Goal: Information Seeking & Learning: Learn about a topic

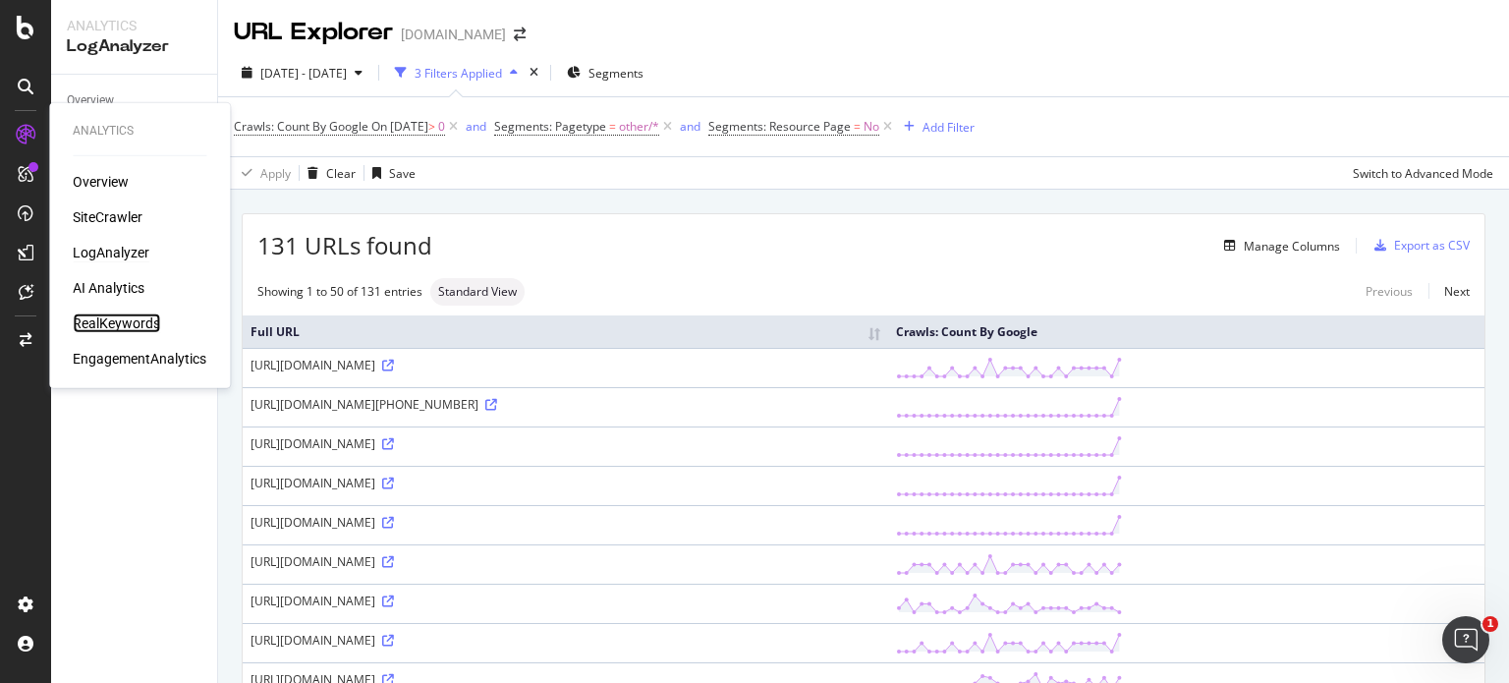
click at [90, 320] on div "RealKeywords" at bounding box center [116, 323] width 87 height 20
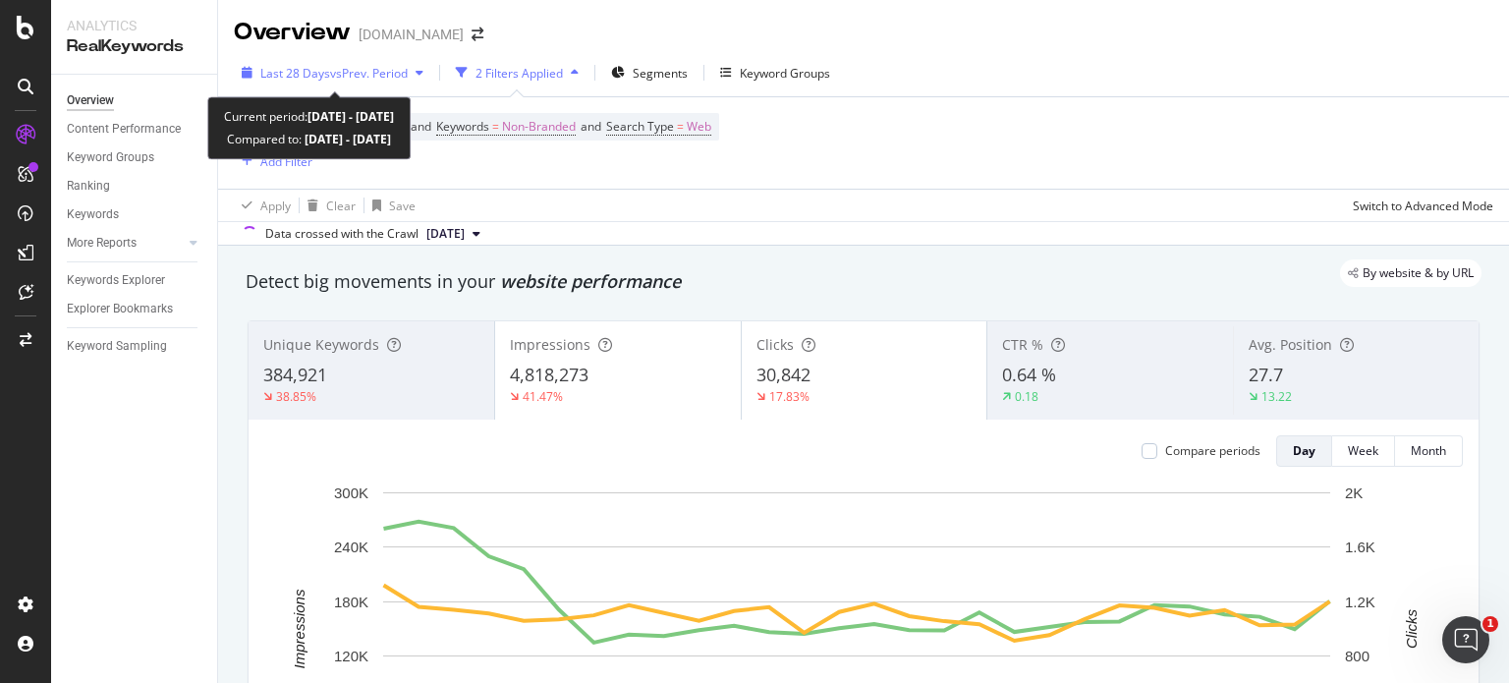
click at [369, 78] on span "vs Prev. Period" at bounding box center [369, 73] width 78 height 17
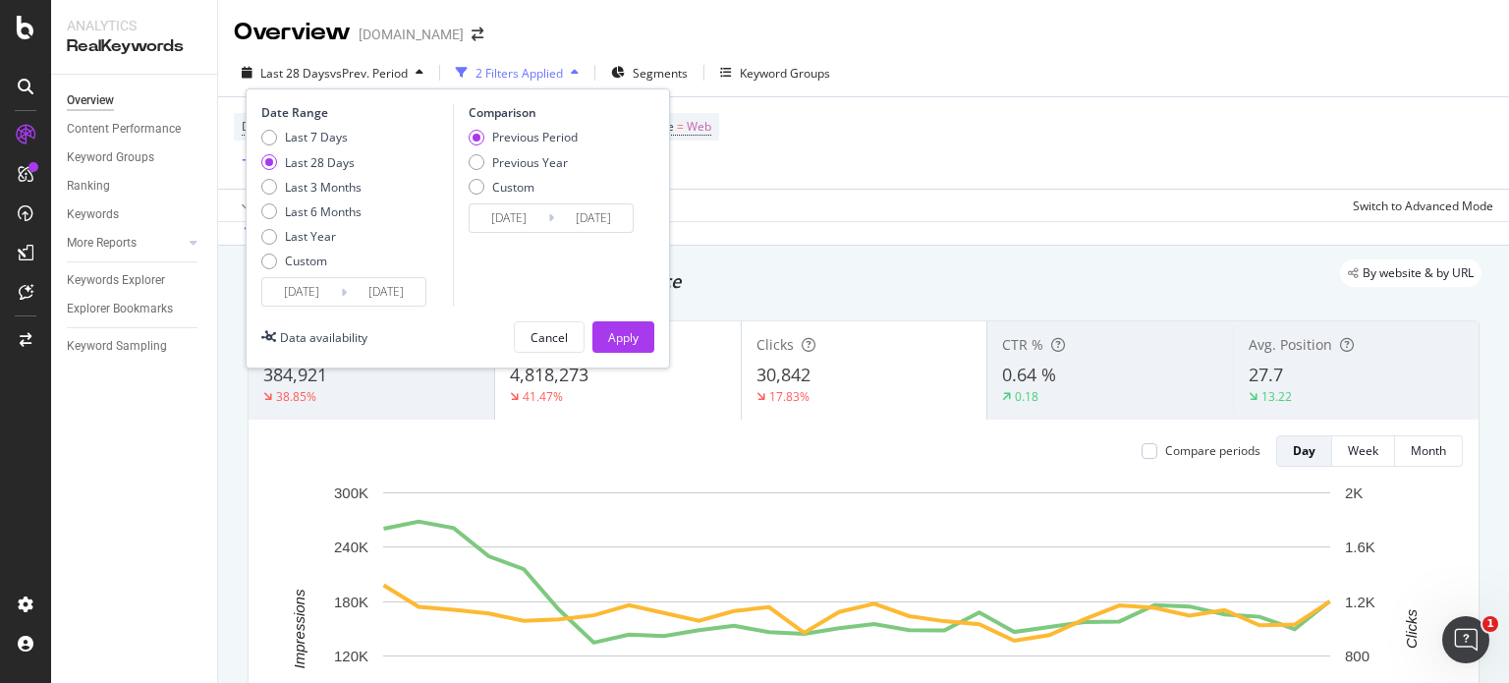
click at [314, 287] on input "[DATE]" at bounding box center [301, 292] width 79 height 28
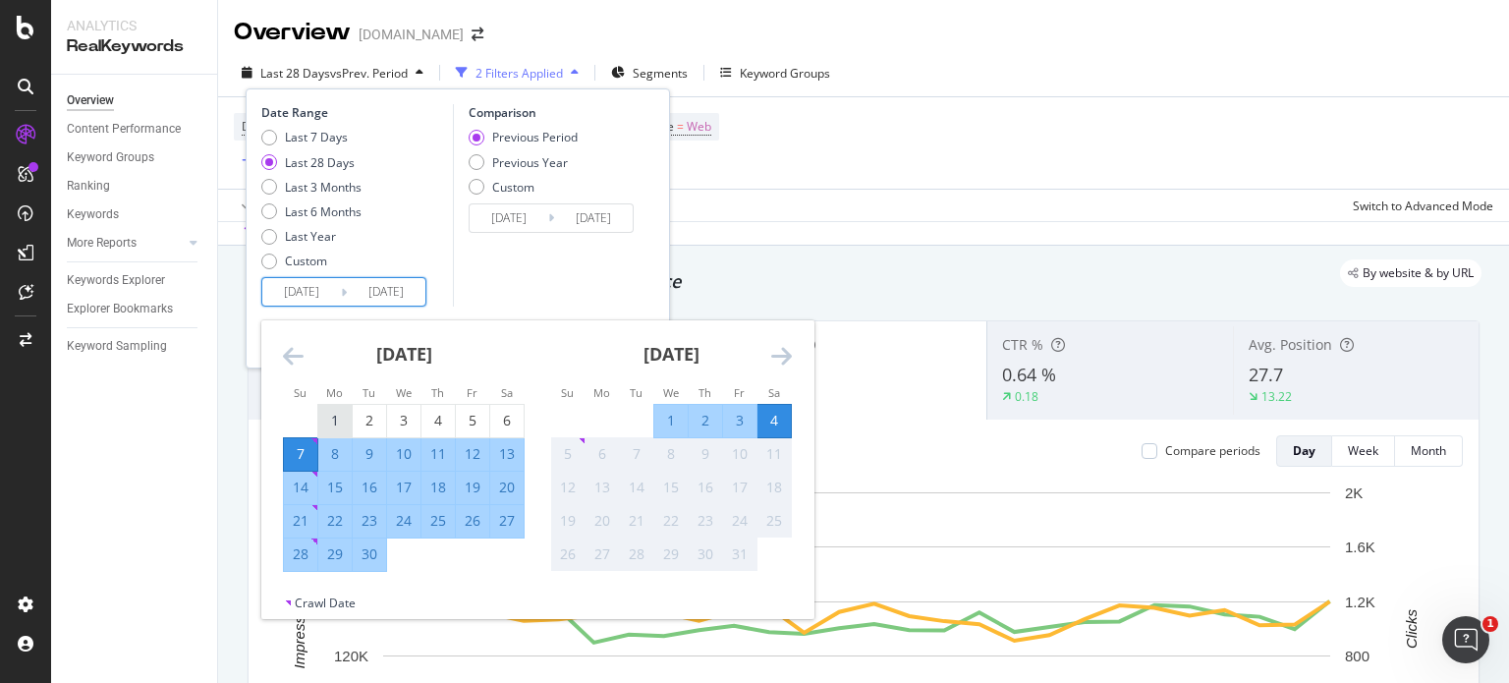
click at [322, 423] on div "1" at bounding box center [334, 421] width 33 height 20
type input "[DATE]"
click at [367, 561] on div "30" at bounding box center [369, 554] width 33 height 20
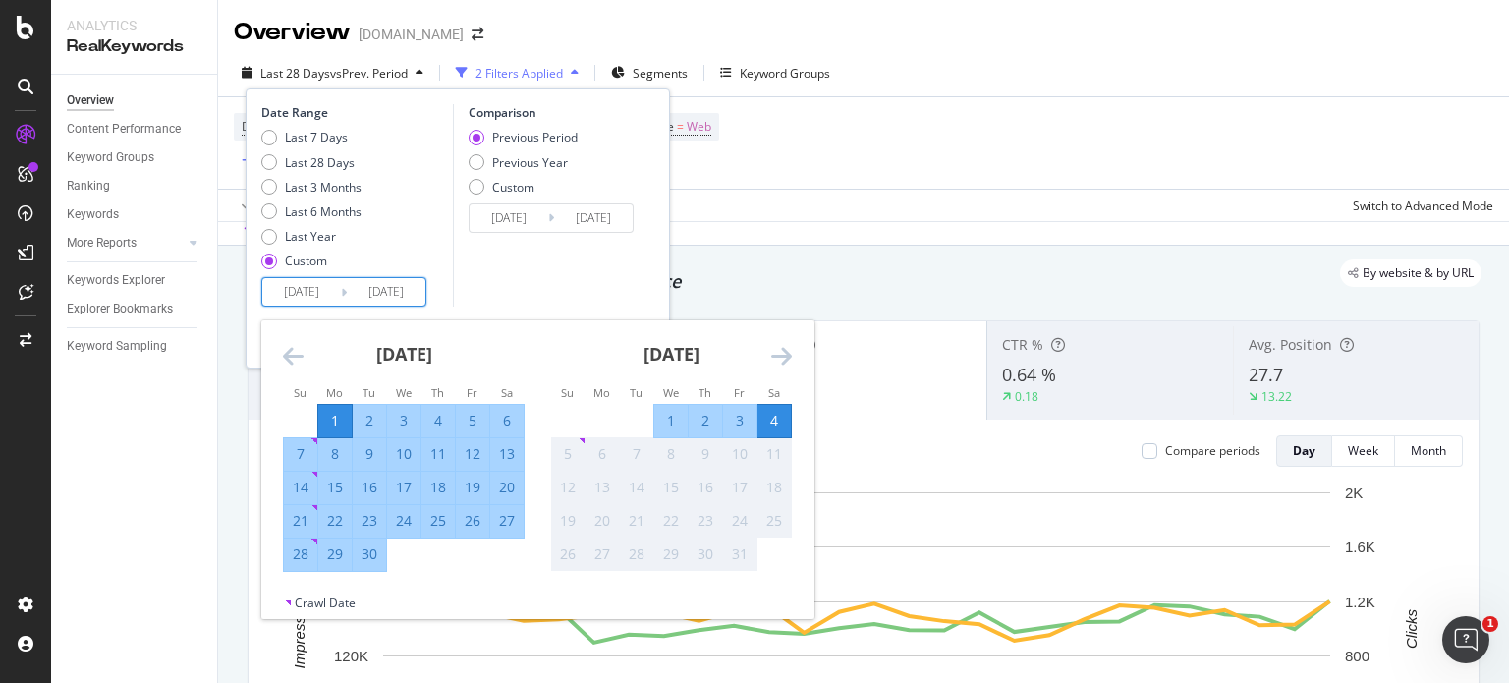
type input "[DATE]"
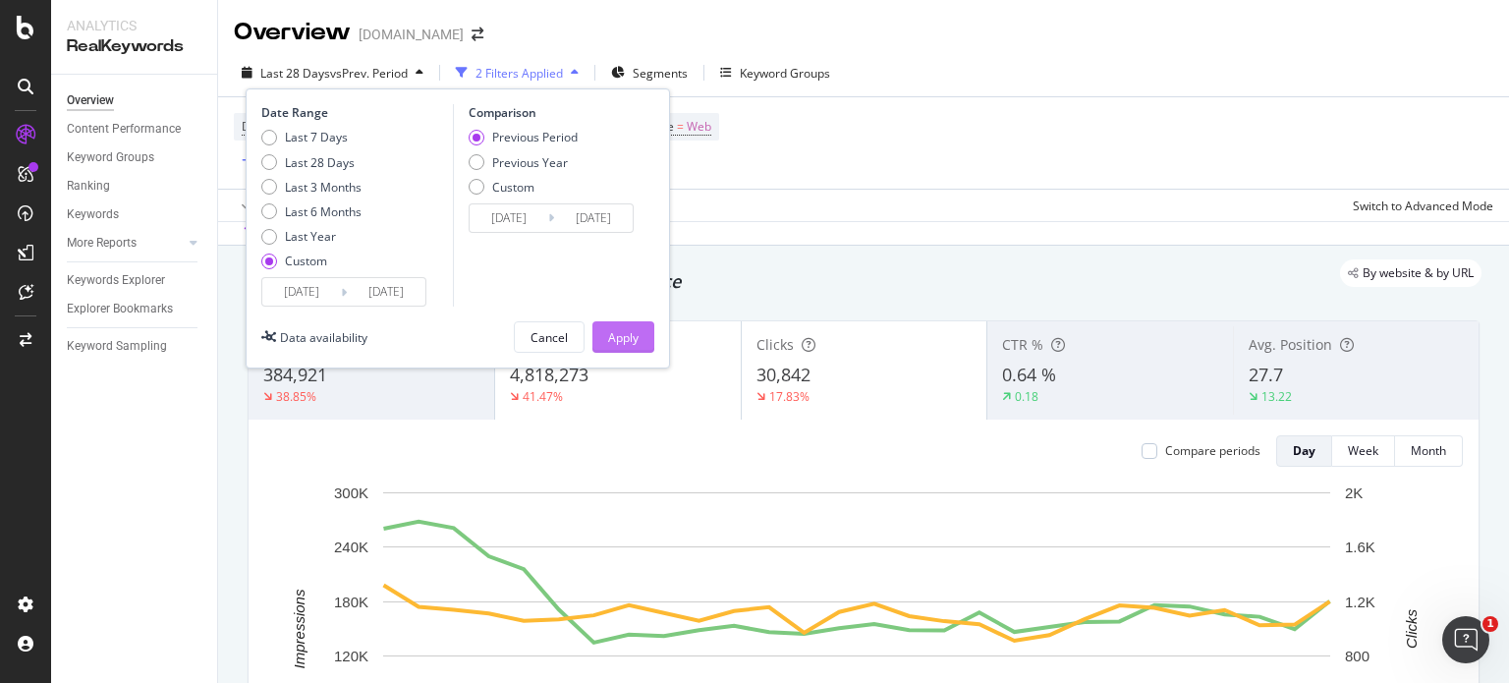
click at [617, 337] on div "Apply" at bounding box center [623, 337] width 30 height 17
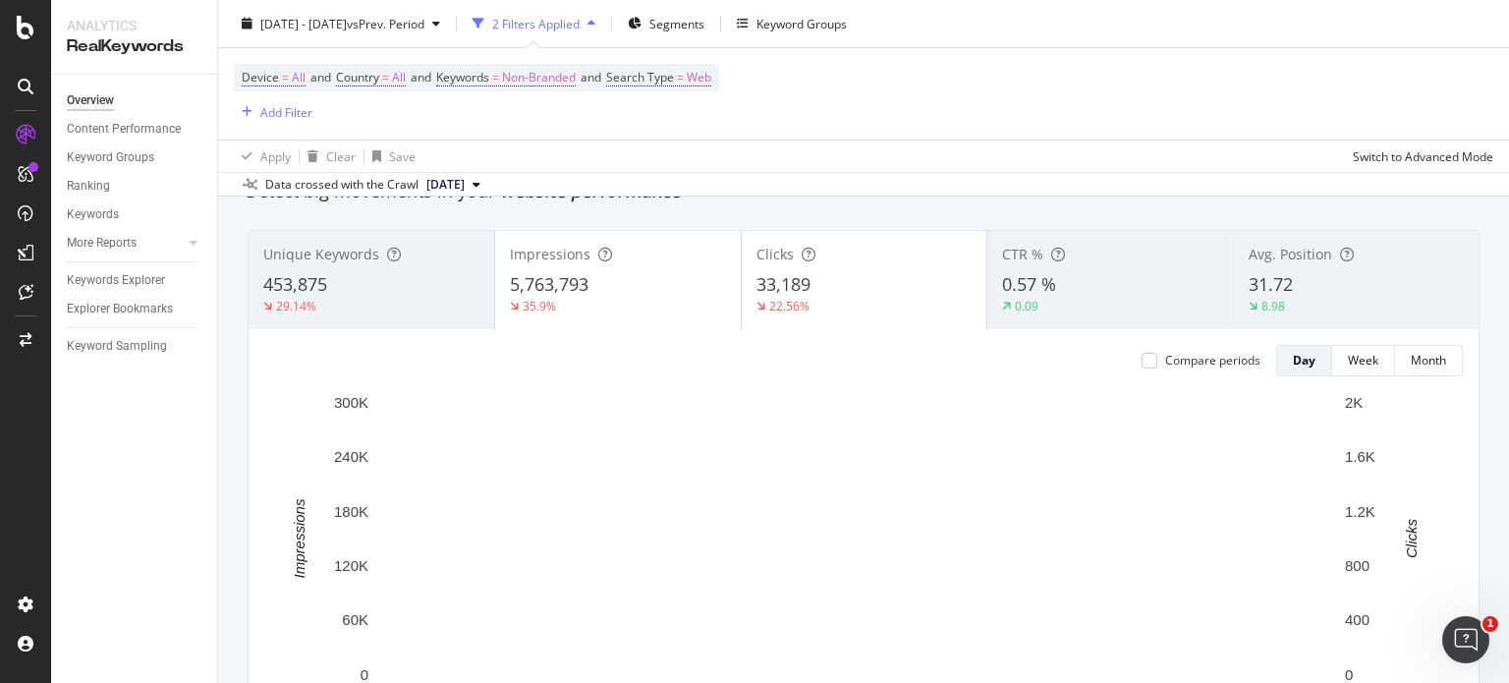
scroll to position [110, 0]
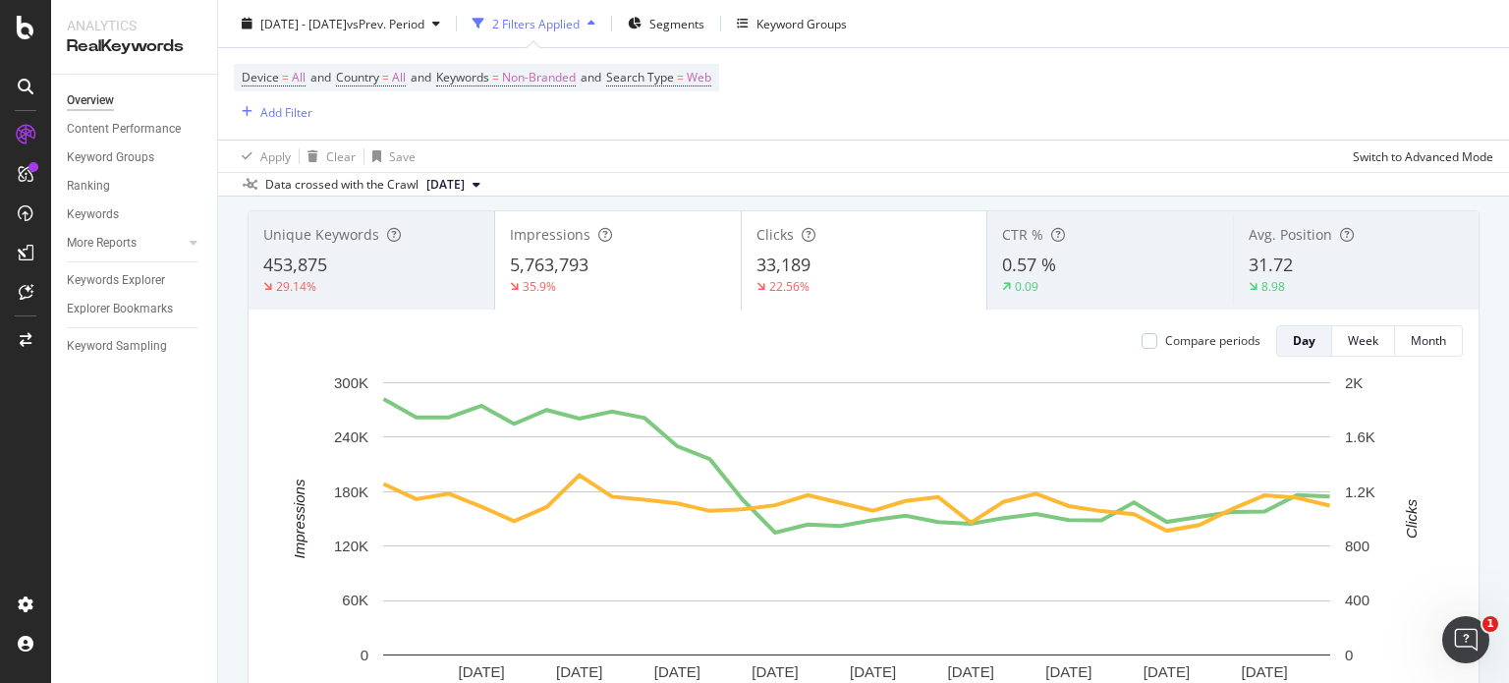
click at [633, 270] on div "5,763,793" at bounding box center [618, 266] width 216 height 26
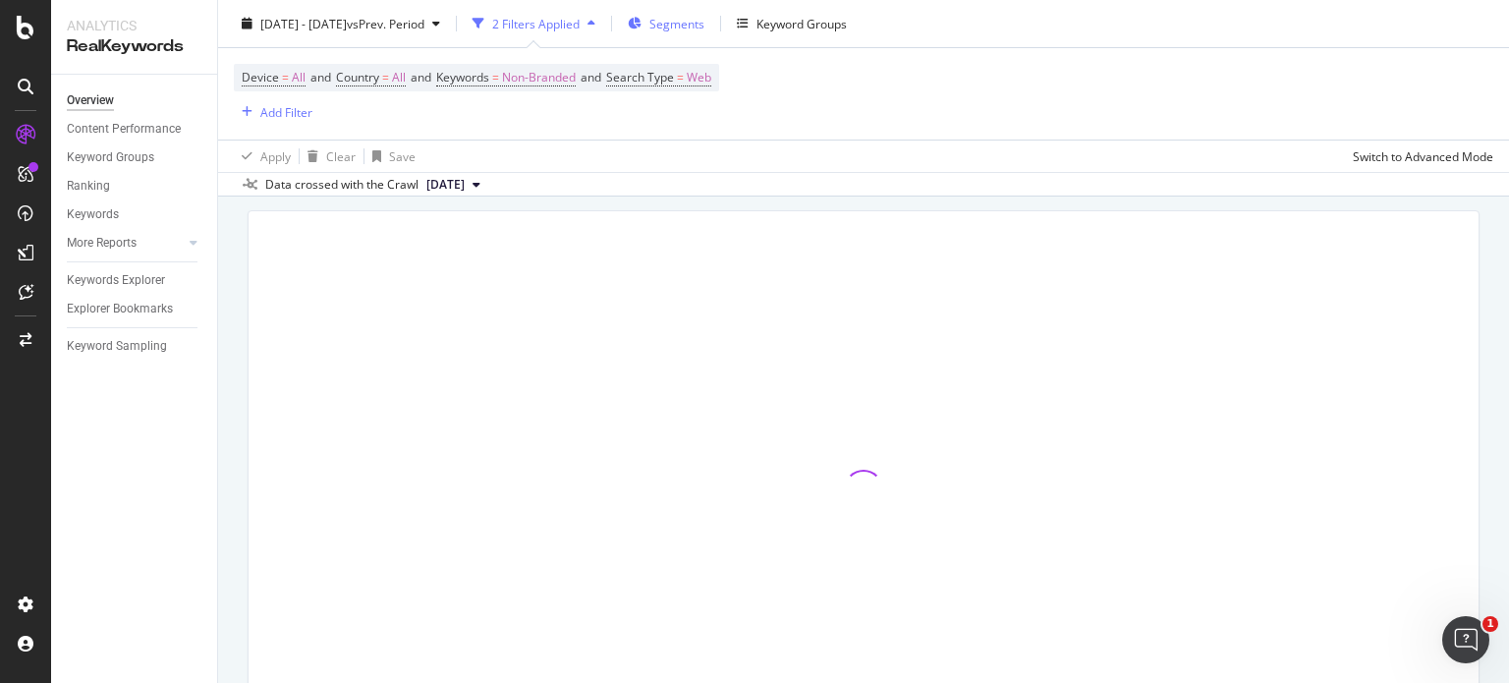
click at [705, 15] on span "Segments" at bounding box center [676, 23] width 55 height 17
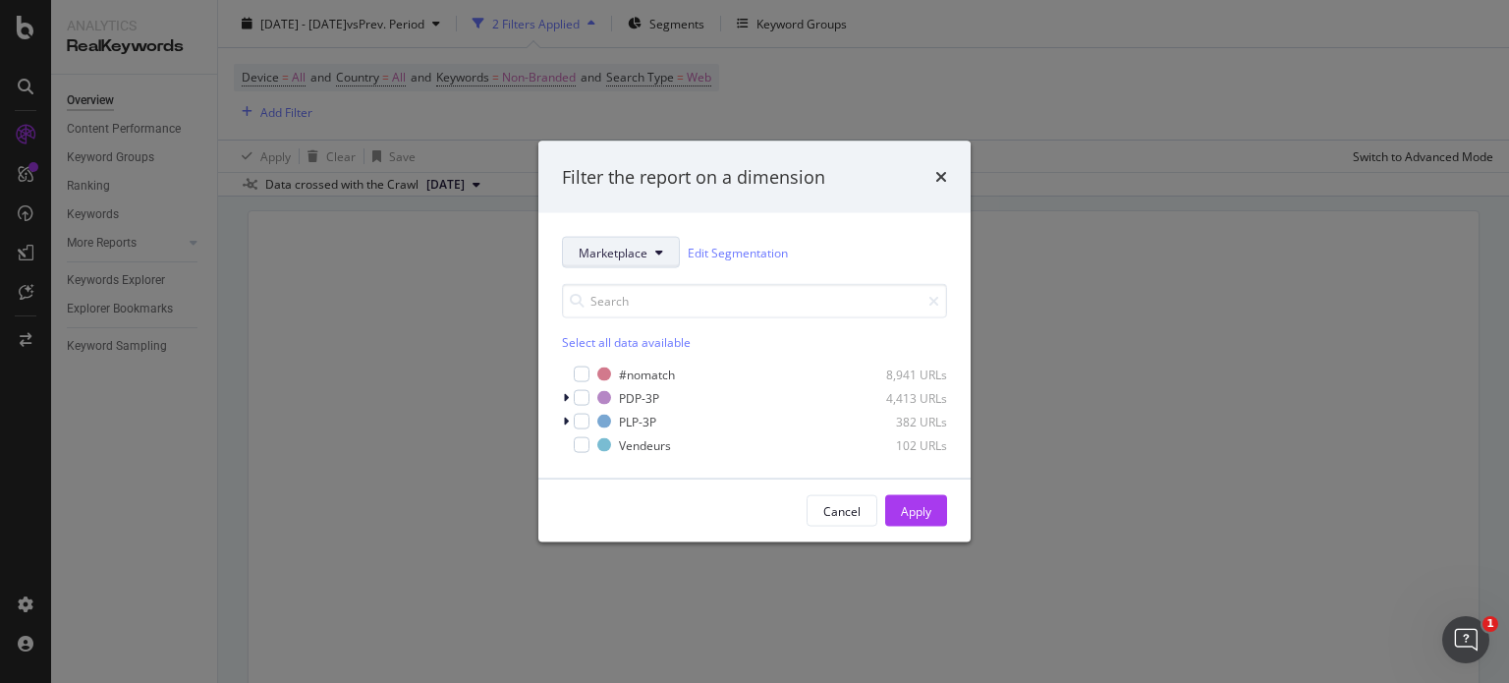
click at [656, 262] on button "Marketplace" at bounding box center [621, 252] width 118 height 31
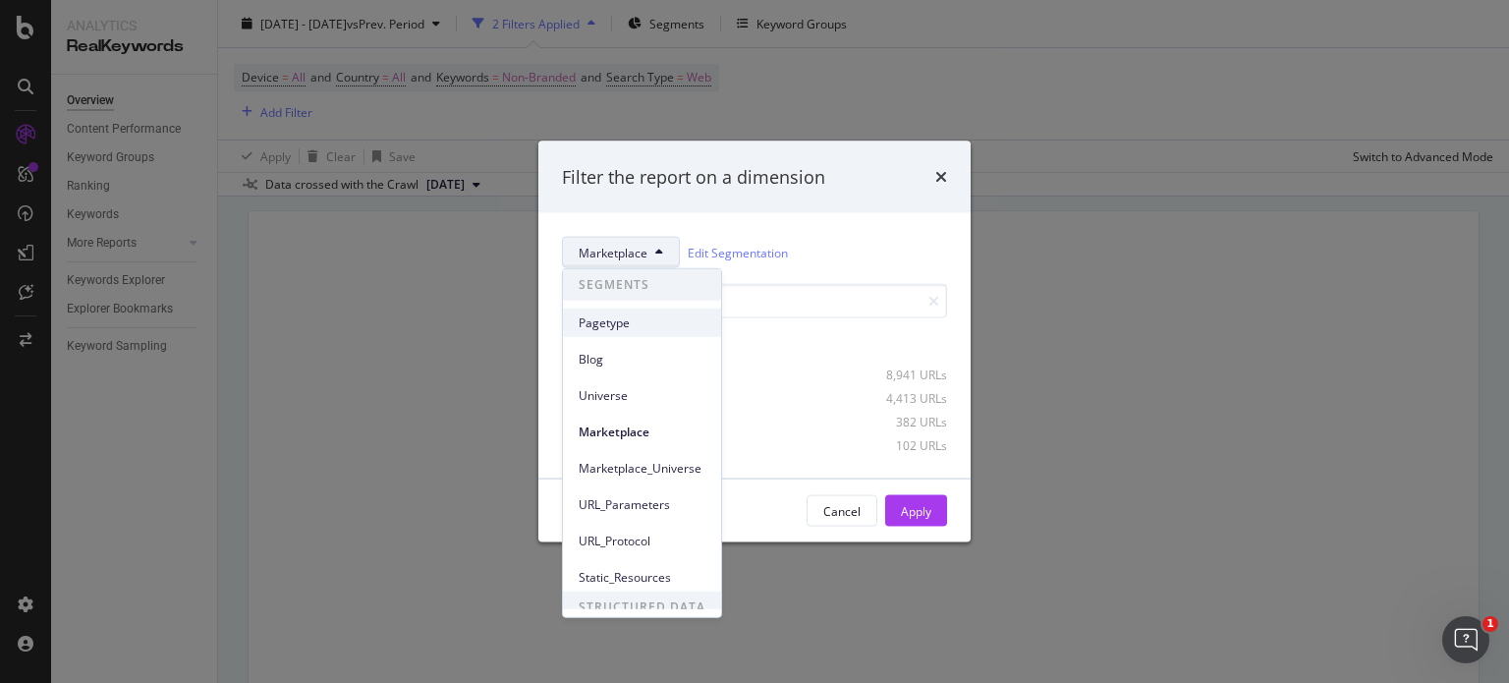
click at [625, 326] on span "Pagetype" at bounding box center [642, 322] width 127 height 18
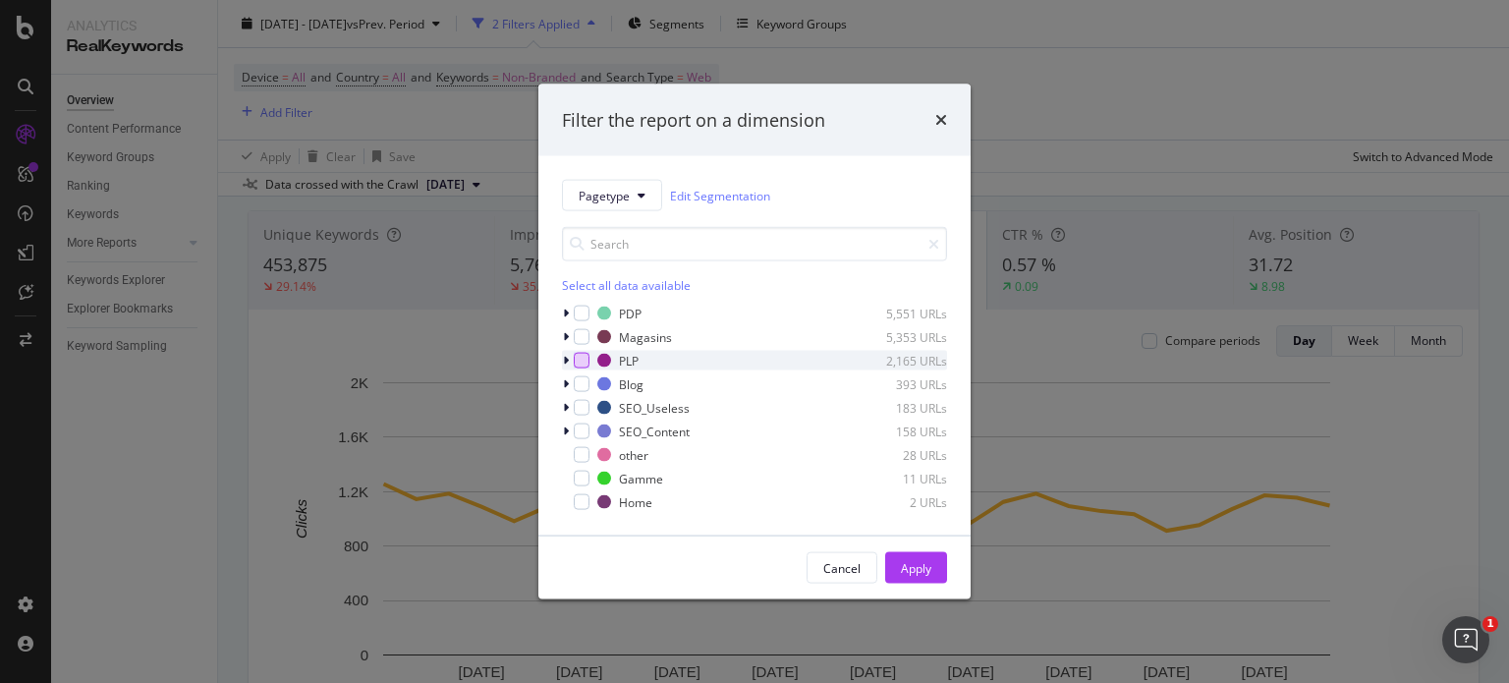
click at [581, 365] on div "modal" at bounding box center [582, 361] width 16 height 16
click at [915, 573] on div "Apply" at bounding box center [916, 567] width 30 height 17
click at [318, 23] on span "[DATE] - [DATE]" at bounding box center [303, 23] width 86 height 17
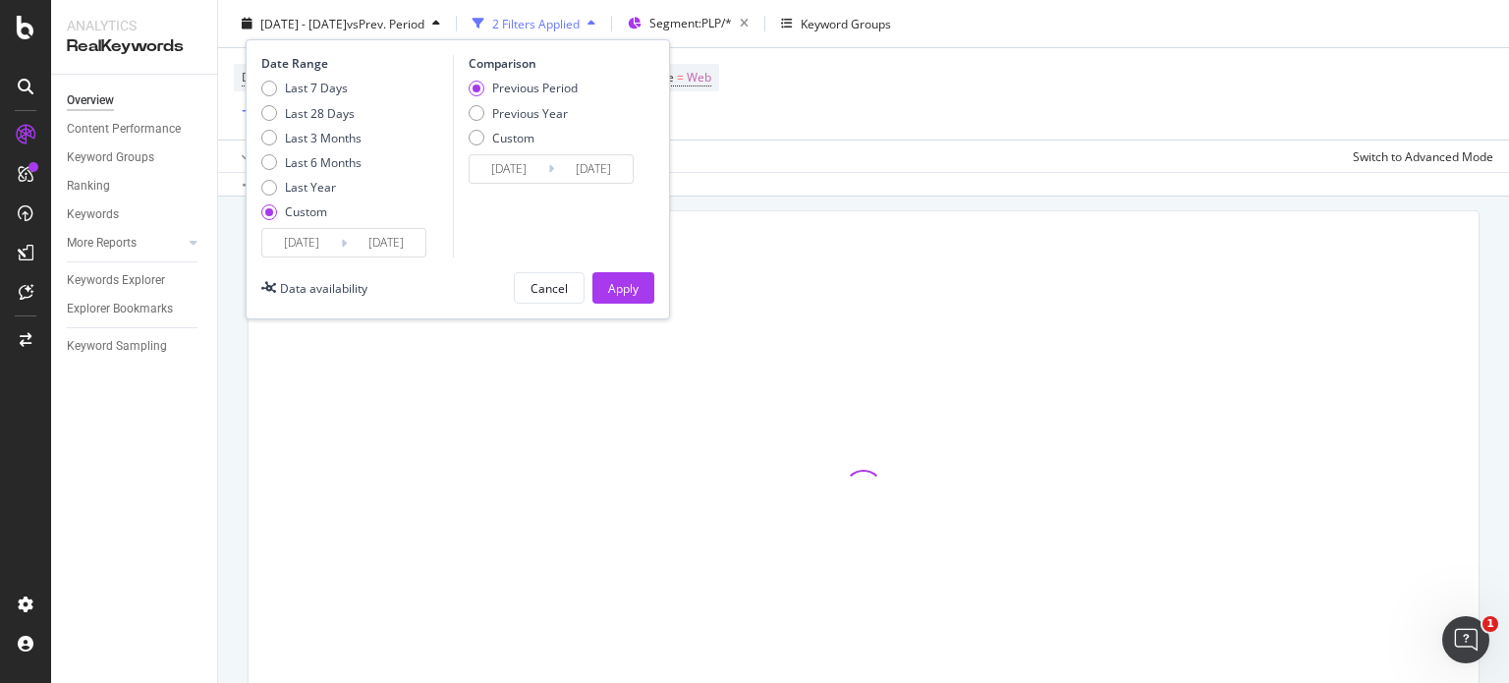
click at [289, 240] on input "[DATE]" at bounding box center [301, 243] width 79 height 28
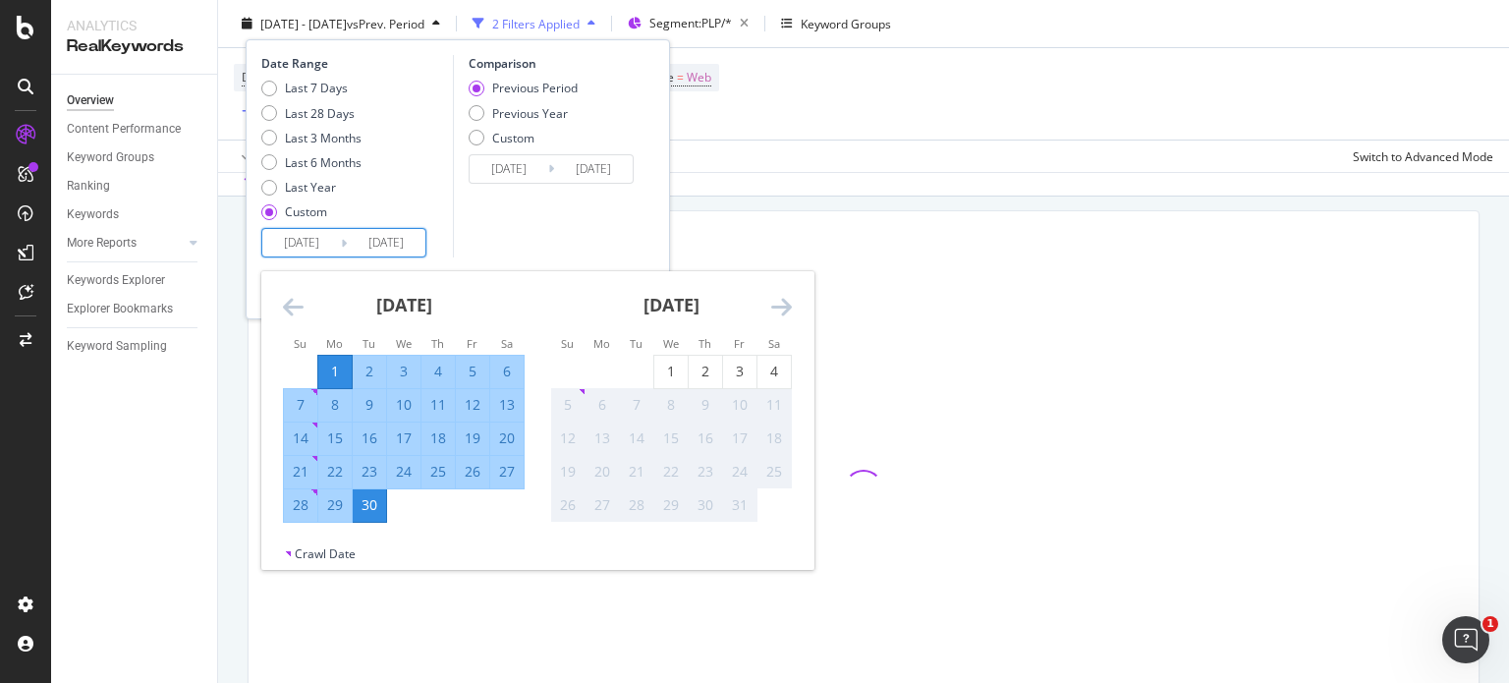
click at [300, 299] on icon "Move backward to switch to the previous month." at bounding box center [293, 307] width 21 height 24
click at [296, 306] on icon "Move backward to switch to the previous month." at bounding box center [293, 307] width 21 height 24
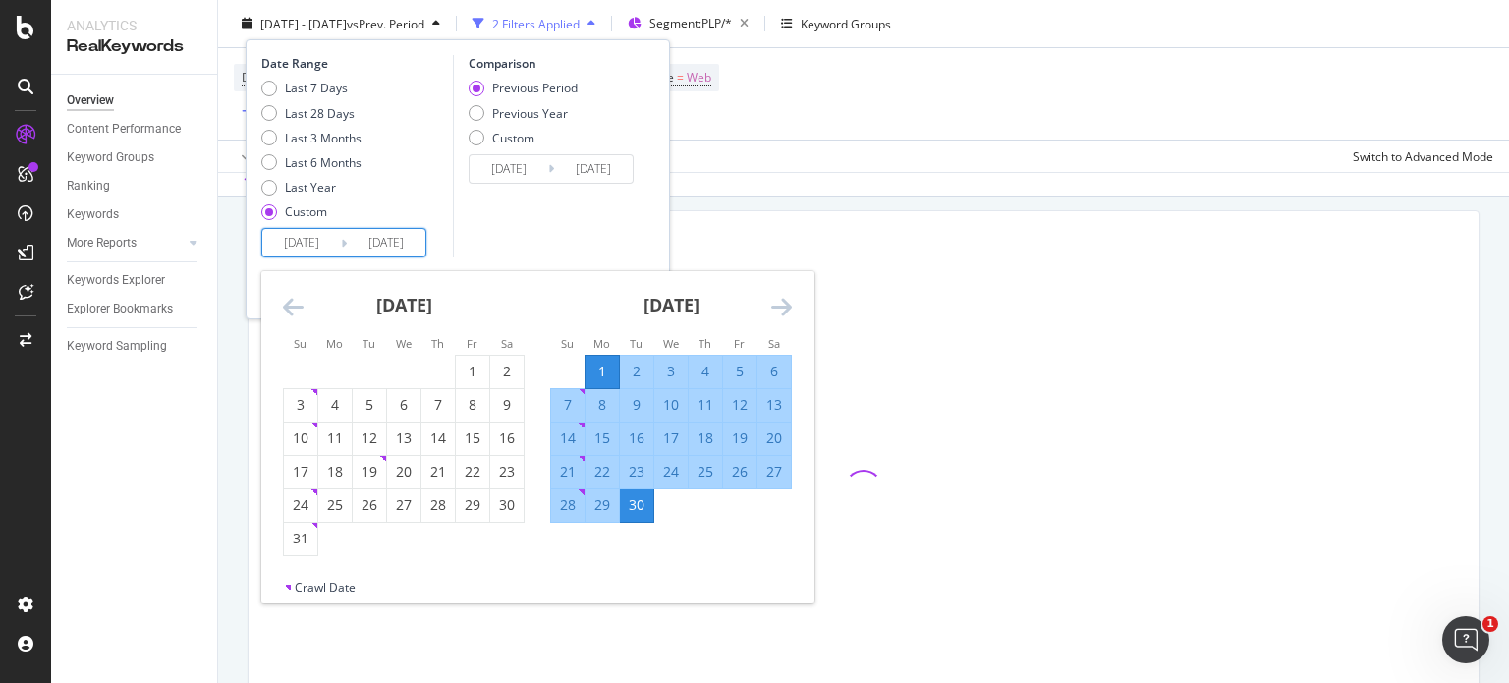
click at [287, 304] on icon "Move backward to switch to the previous month." at bounding box center [293, 307] width 21 height 24
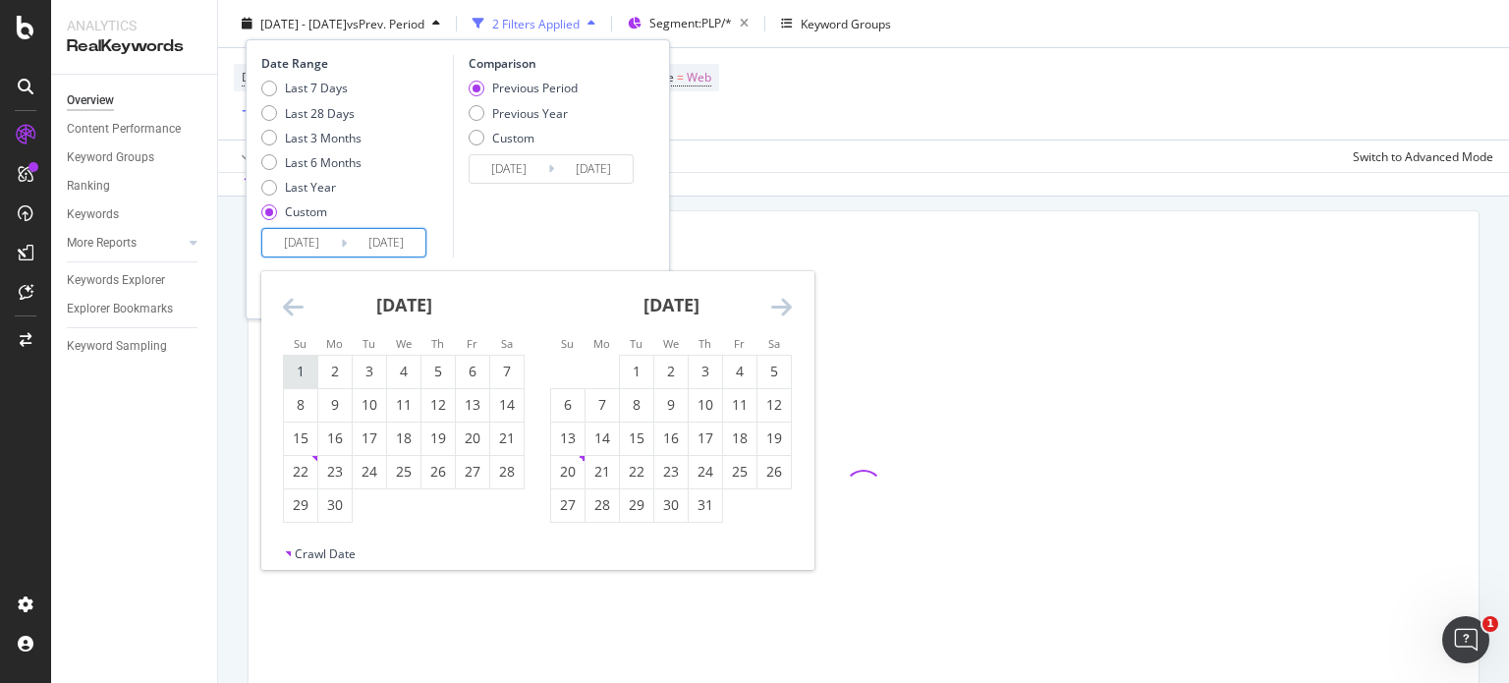
click at [297, 378] on div "1" at bounding box center [300, 372] width 33 height 20
type input "[DATE]"
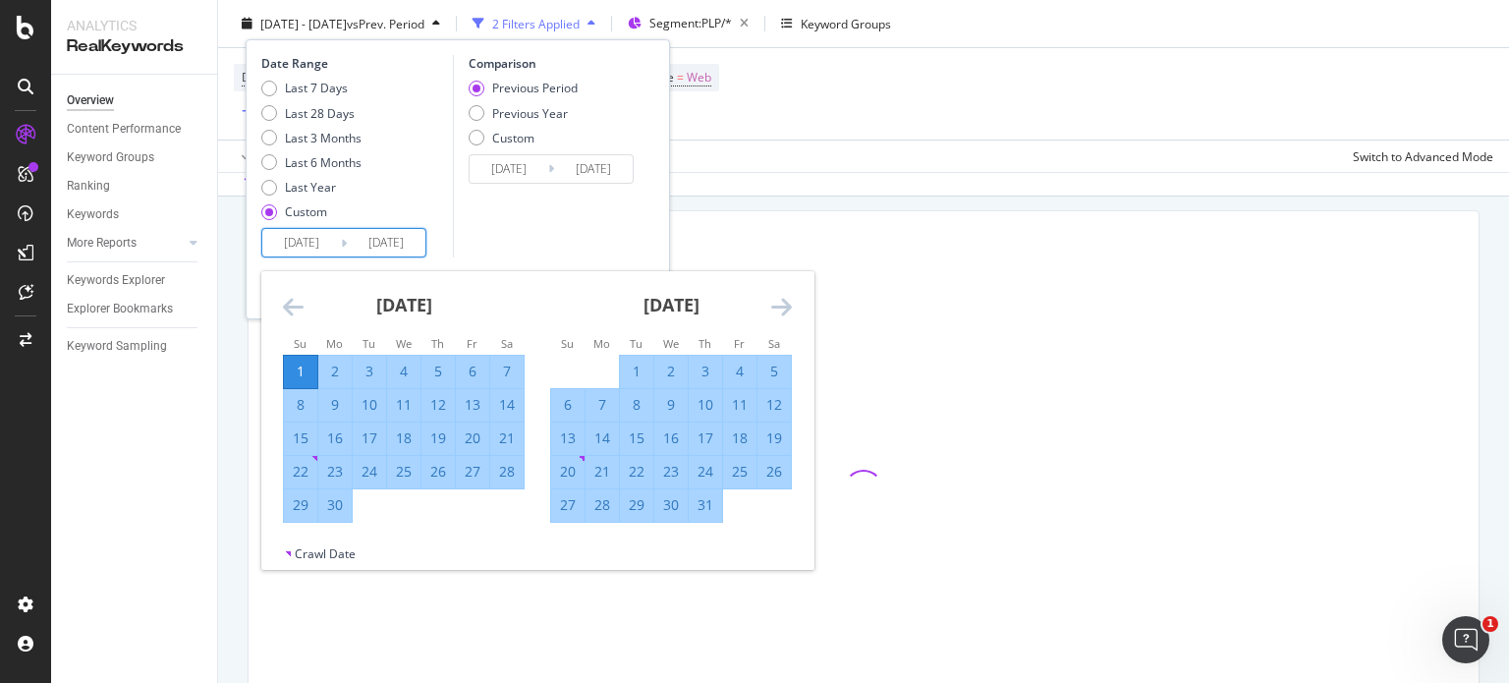
click at [778, 310] on icon "Move forward to switch to the next month." at bounding box center [781, 307] width 21 height 24
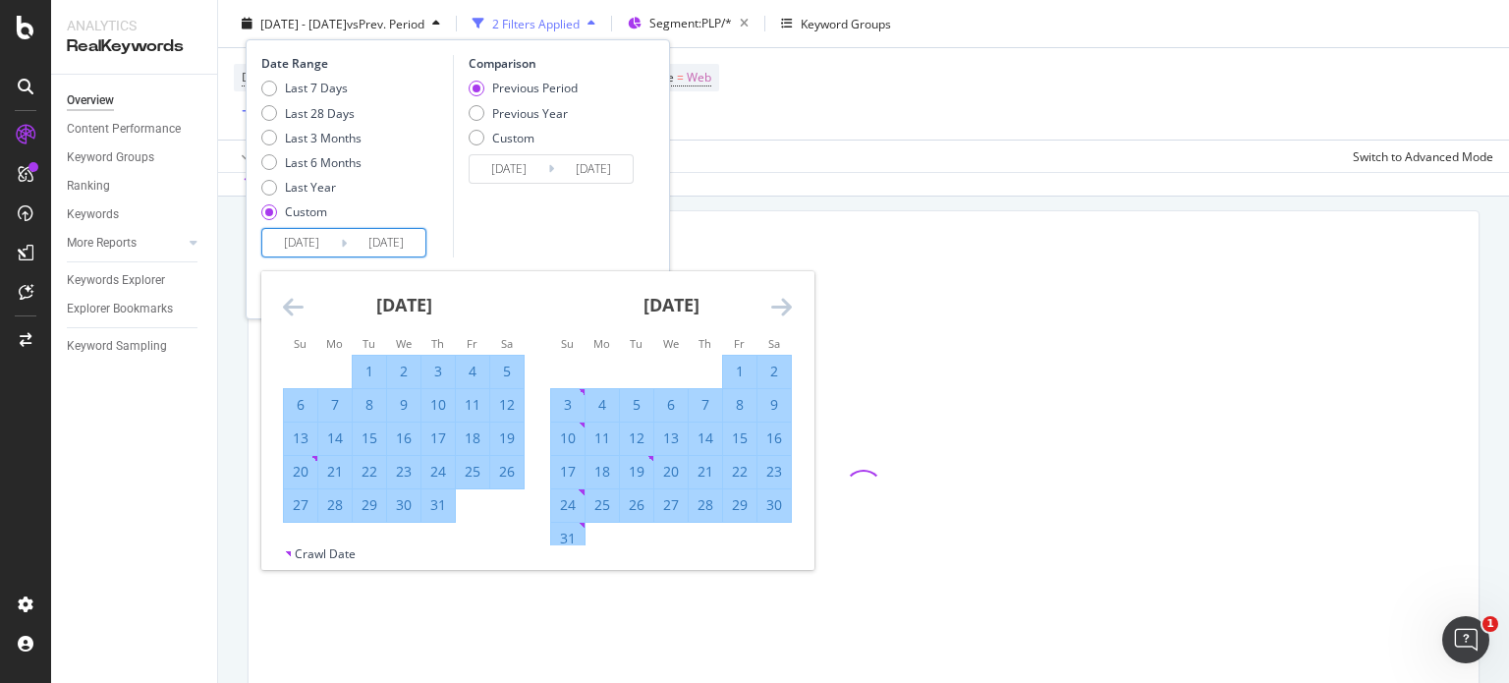
click at [778, 310] on icon "Move forward to switch to the next month." at bounding box center [781, 307] width 21 height 24
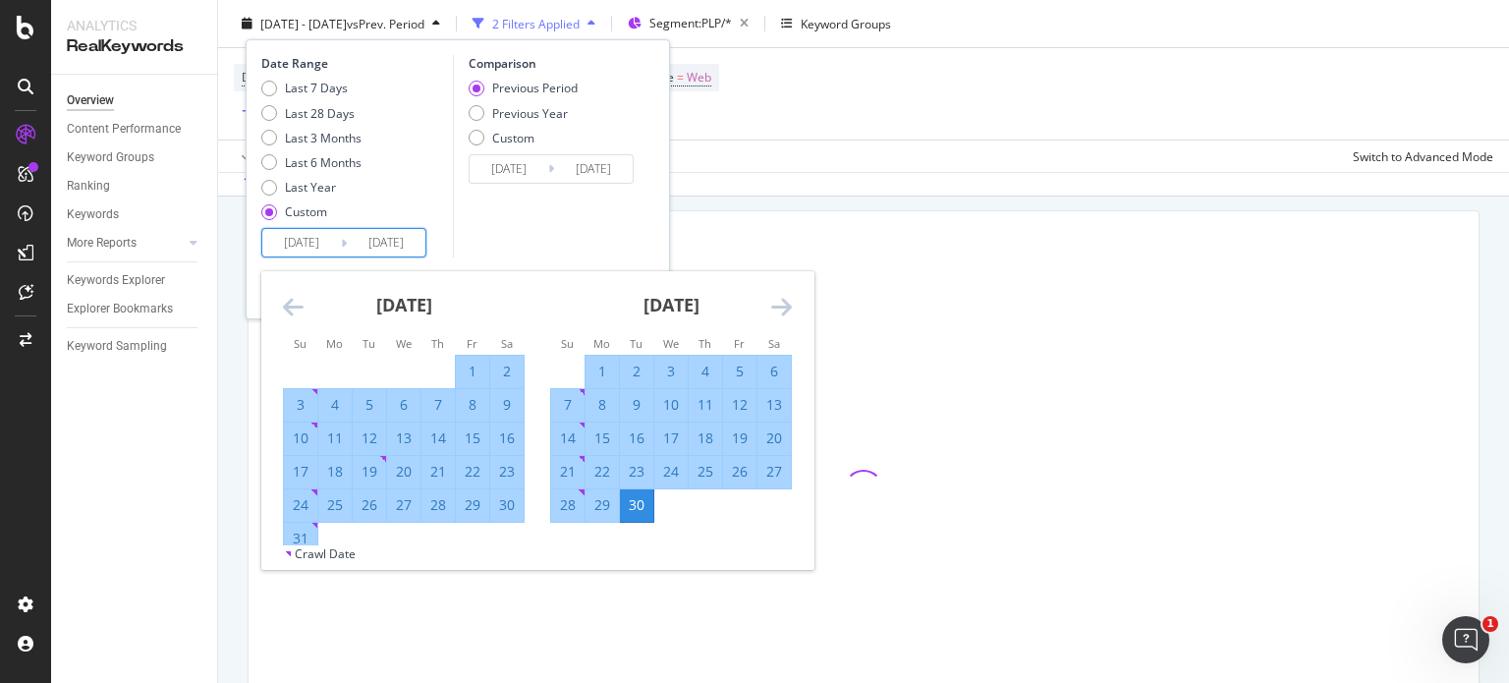
click at [778, 310] on icon "Move forward to switch to the next month." at bounding box center [781, 307] width 21 height 24
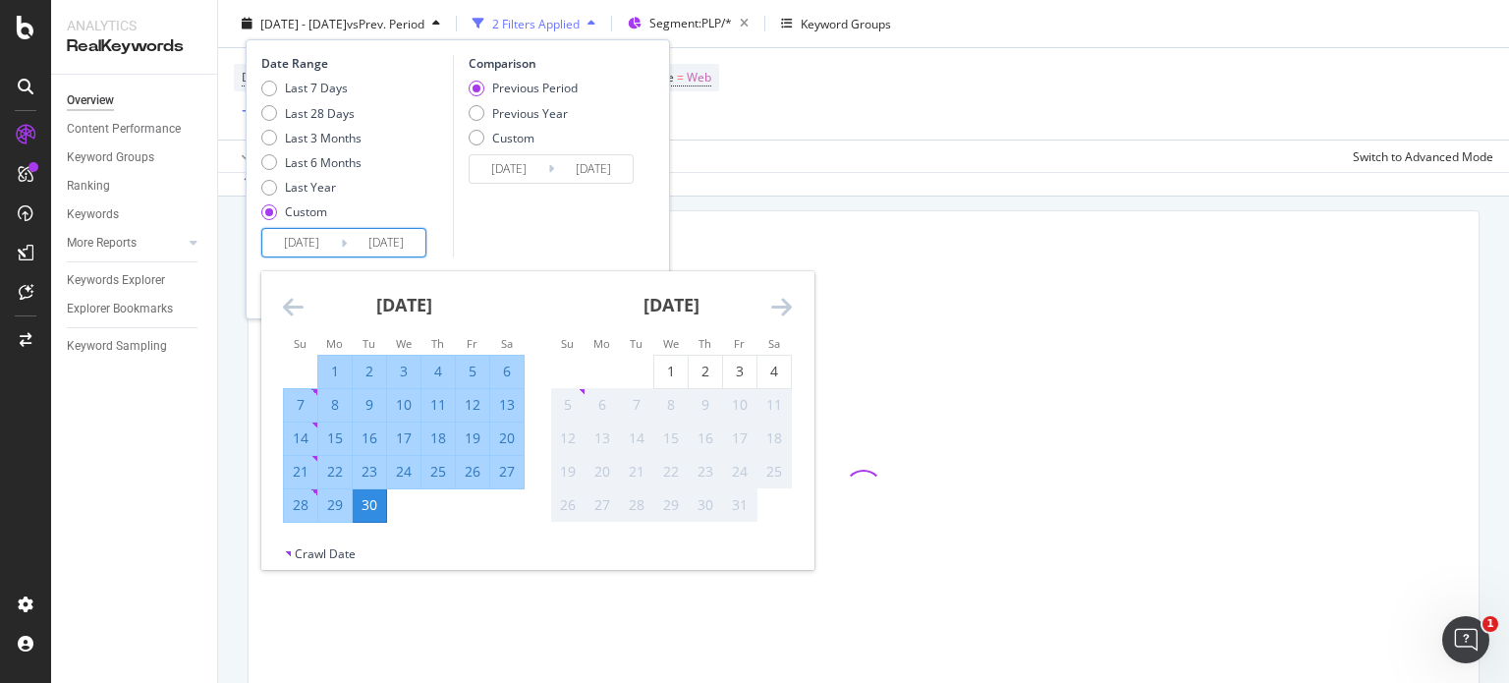
click at [778, 310] on icon "Move forward to switch to the next month." at bounding box center [781, 307] width 21 height 24
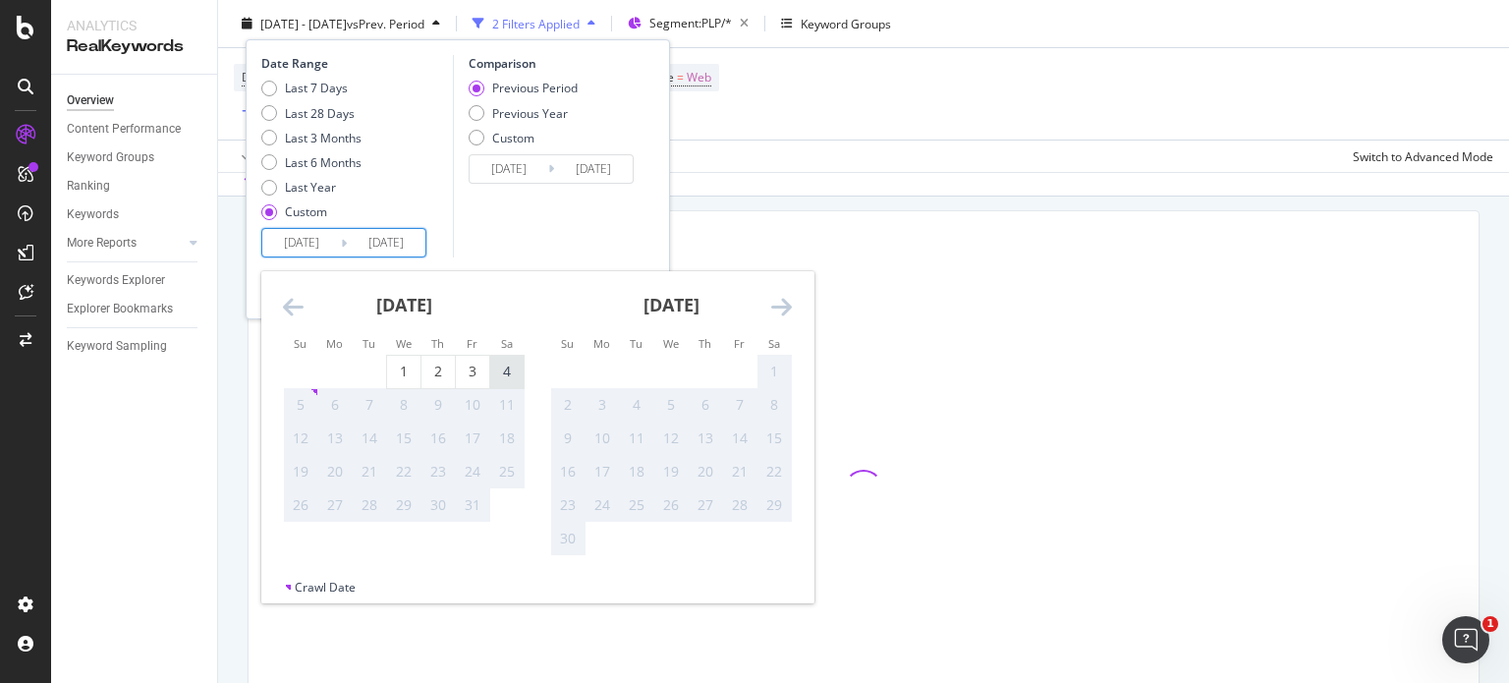
click at [500, 369] on div "4" at bounding box center [506, 372] width 33 height 20
type input "[DATE]"
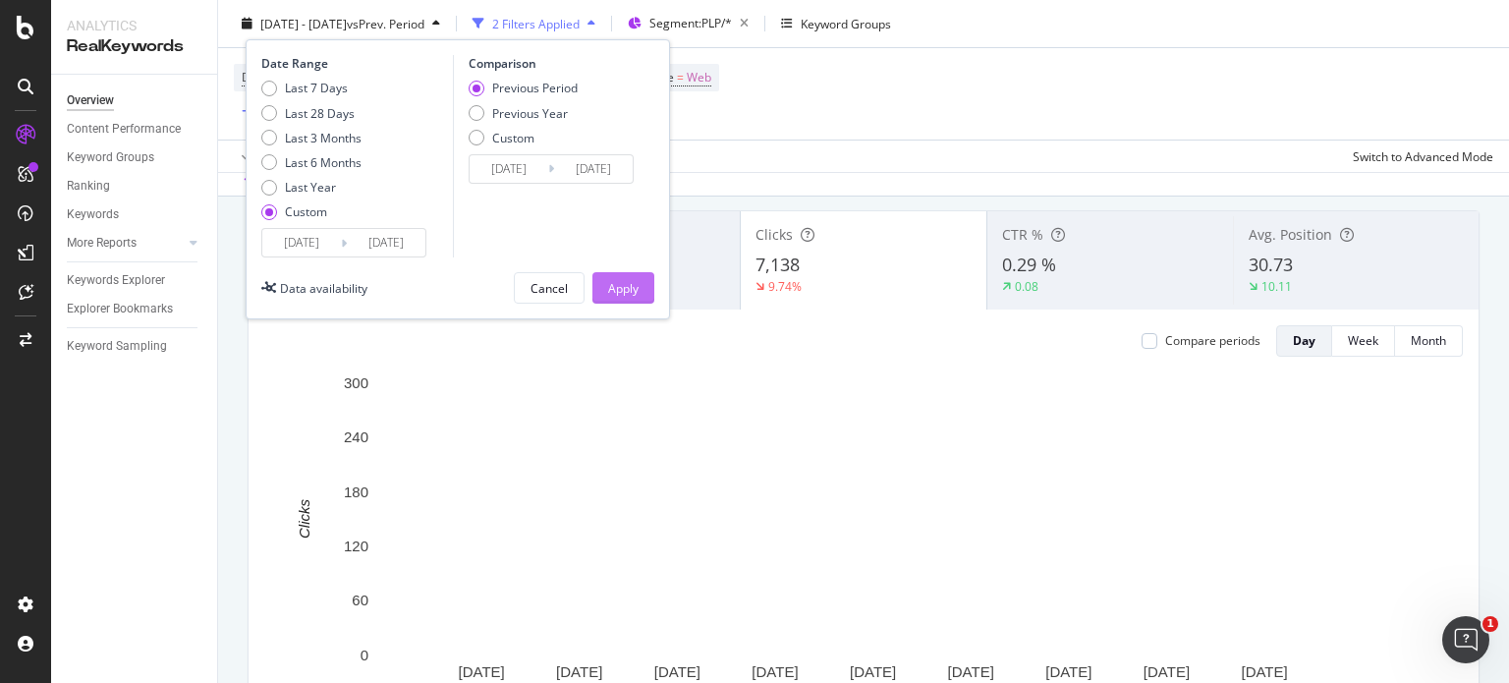
click at [605, 284] on button "Apply" at bounding box center [623, 287] width 62 height 31
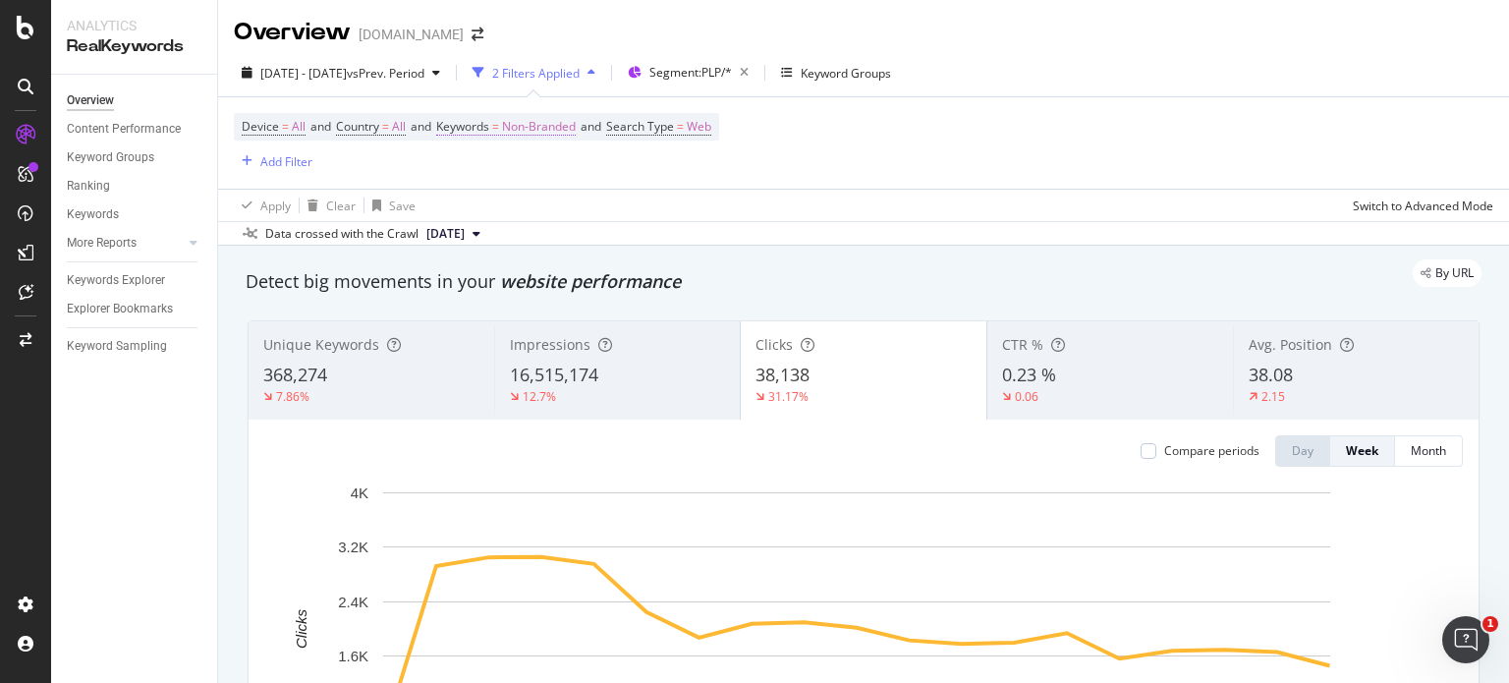
click at [537, 127] on span "Non-Branded" at bounding box center [539, 127] width 74 height 28
click at [540, 168] on span "Non-Branded" at bounding box center [507, 172] width 82 height 17
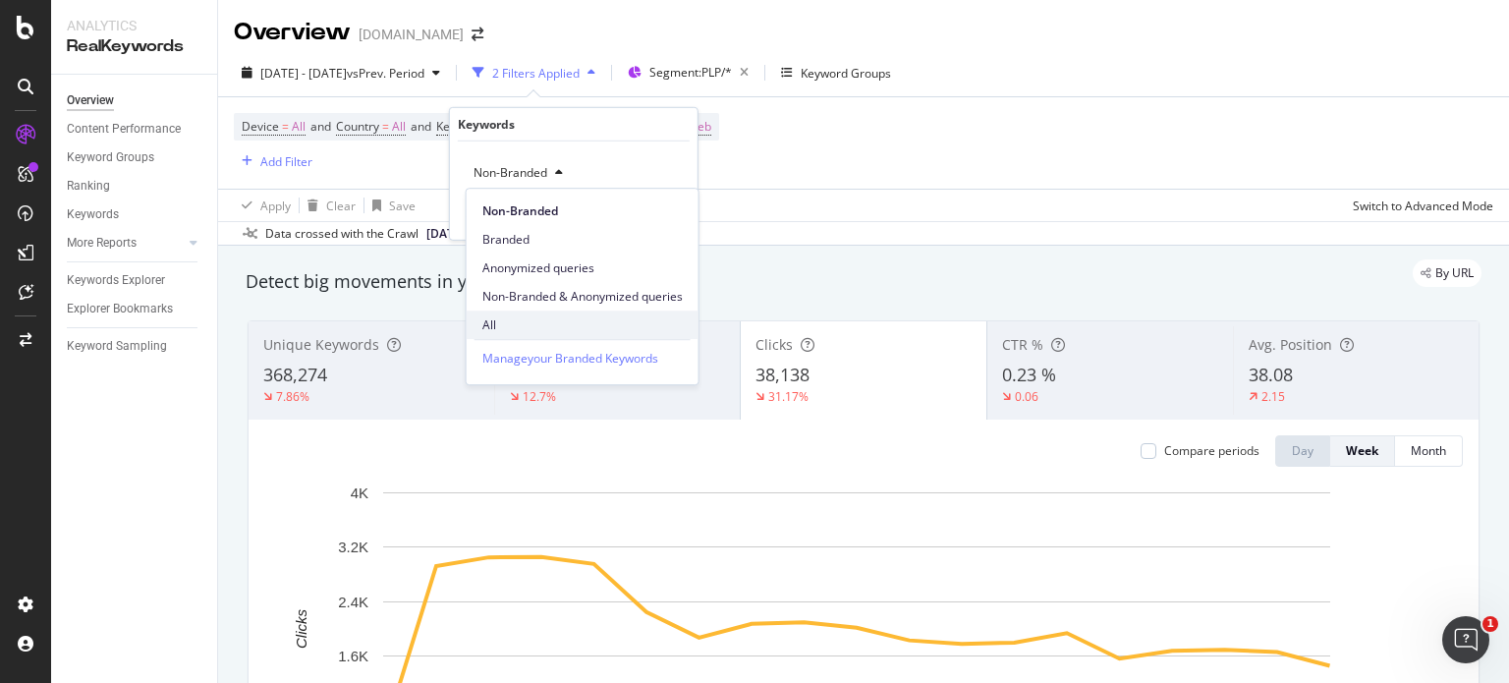
click at [522, 321] on span "All" at bounding box center [582, 325] width 200 height 18
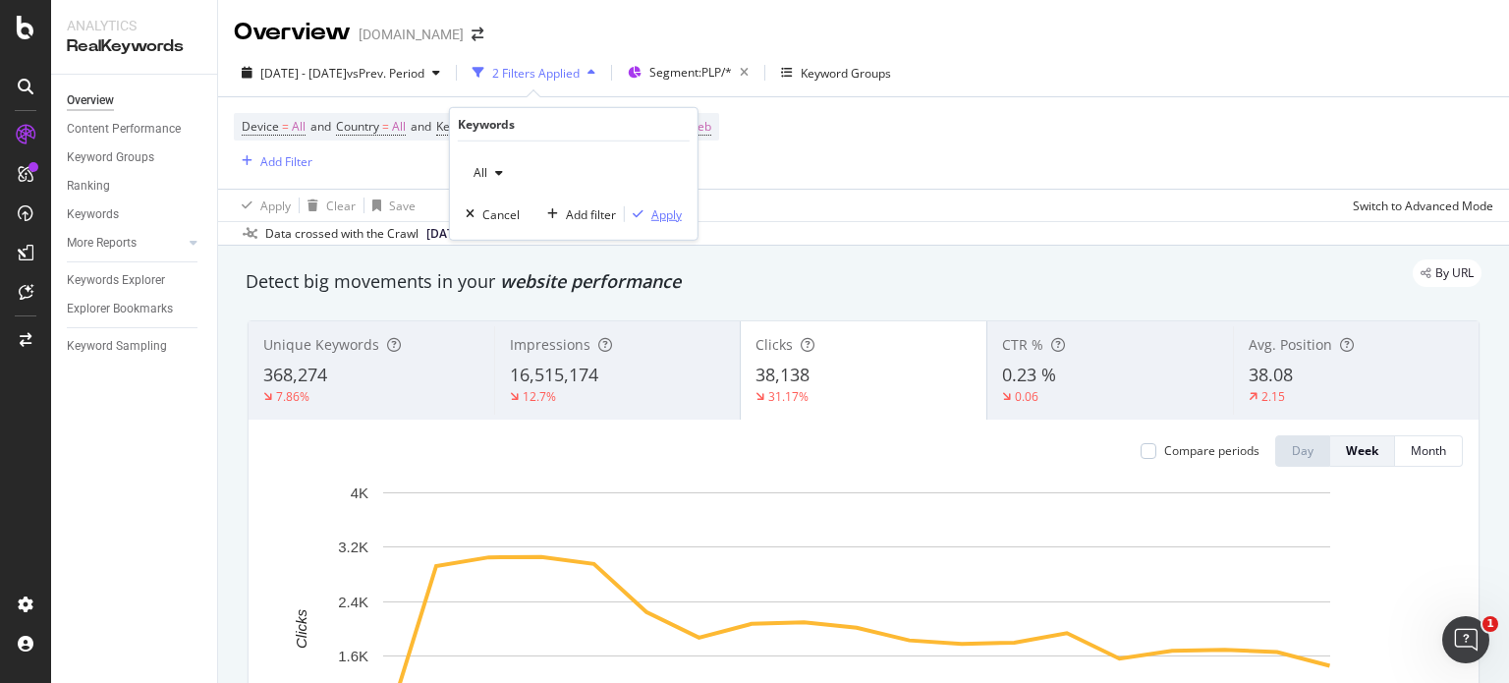
click at [656, 208] on div "Apply" at bounding box center [666, 213] width 30 height 17
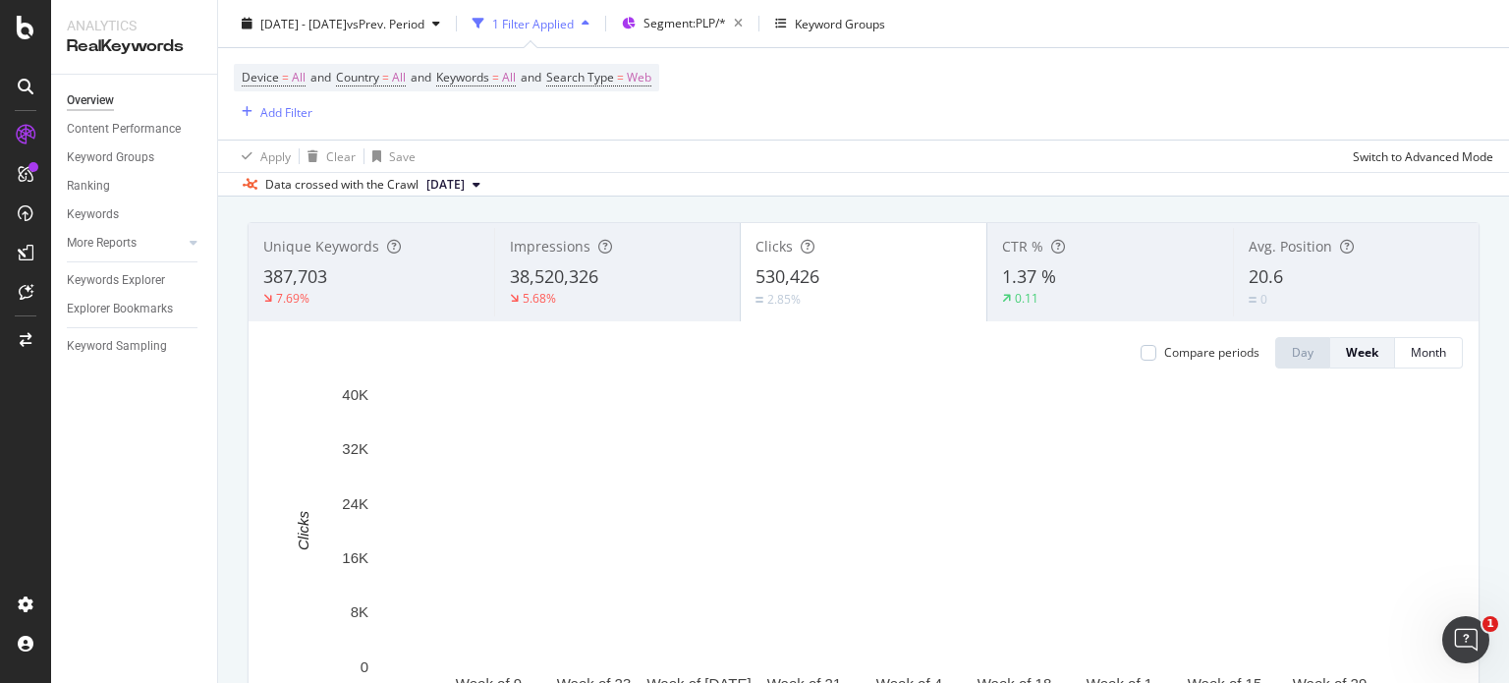
scroll to position [51, 0]
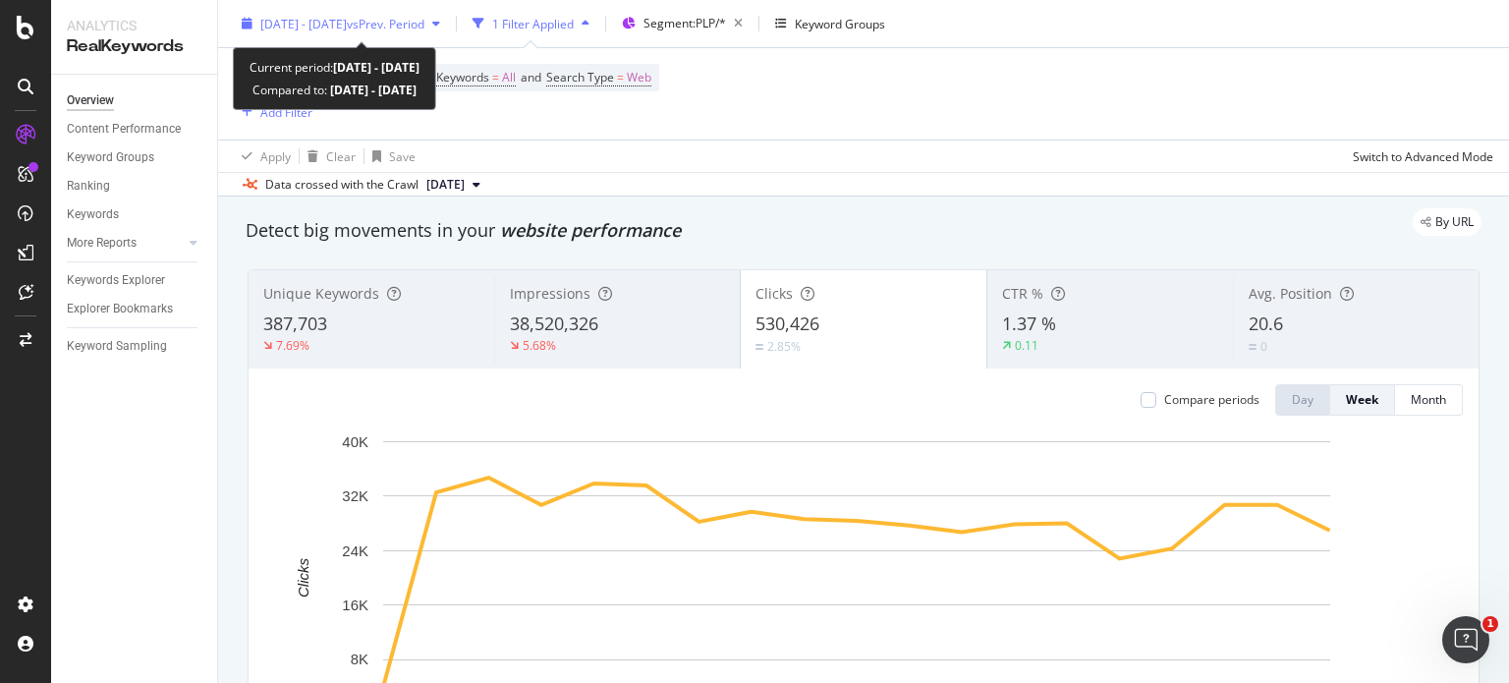
click at [339, 34] on div "[DATE] - [DATE] vs Prev. Period" at bounding box center [341, 23] width 214 height 29
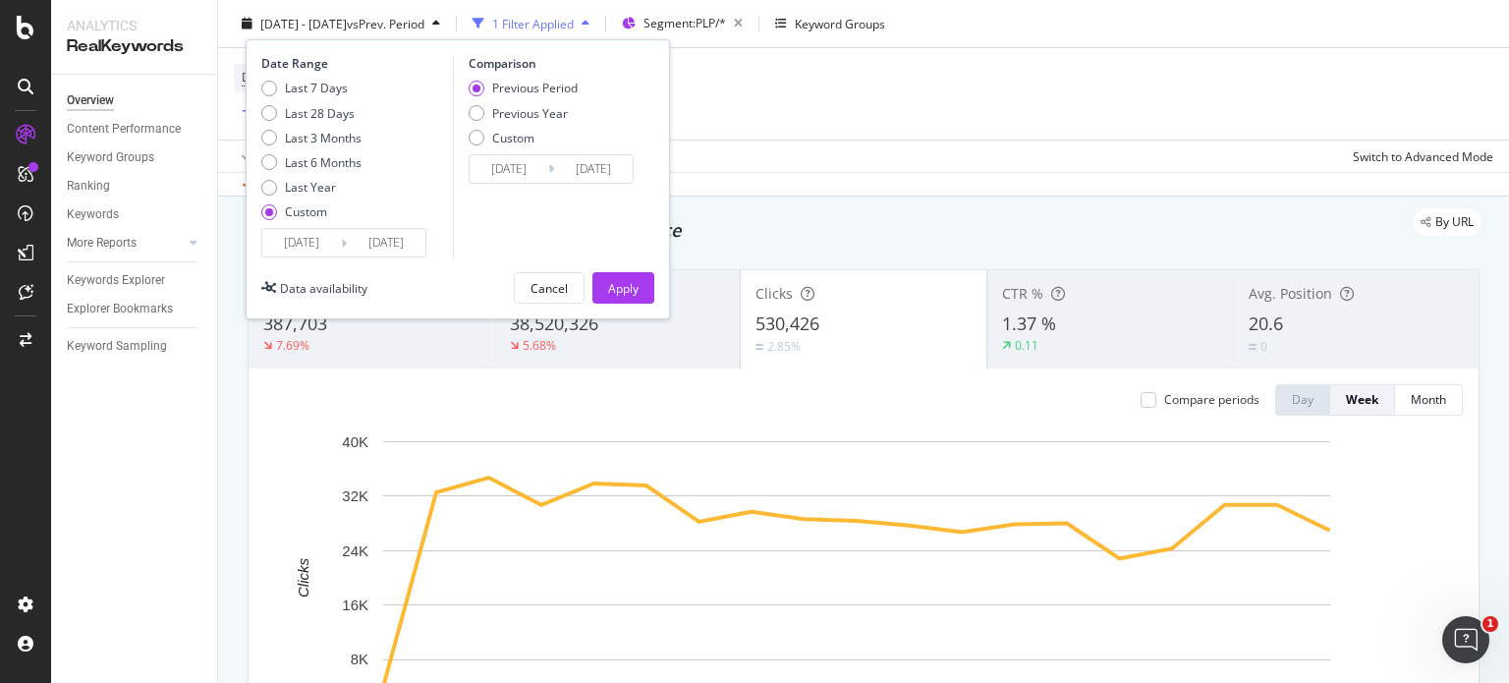
click at [314, 238] on input "[DATE]" at bounding box center [301, 243] width 79 height 28
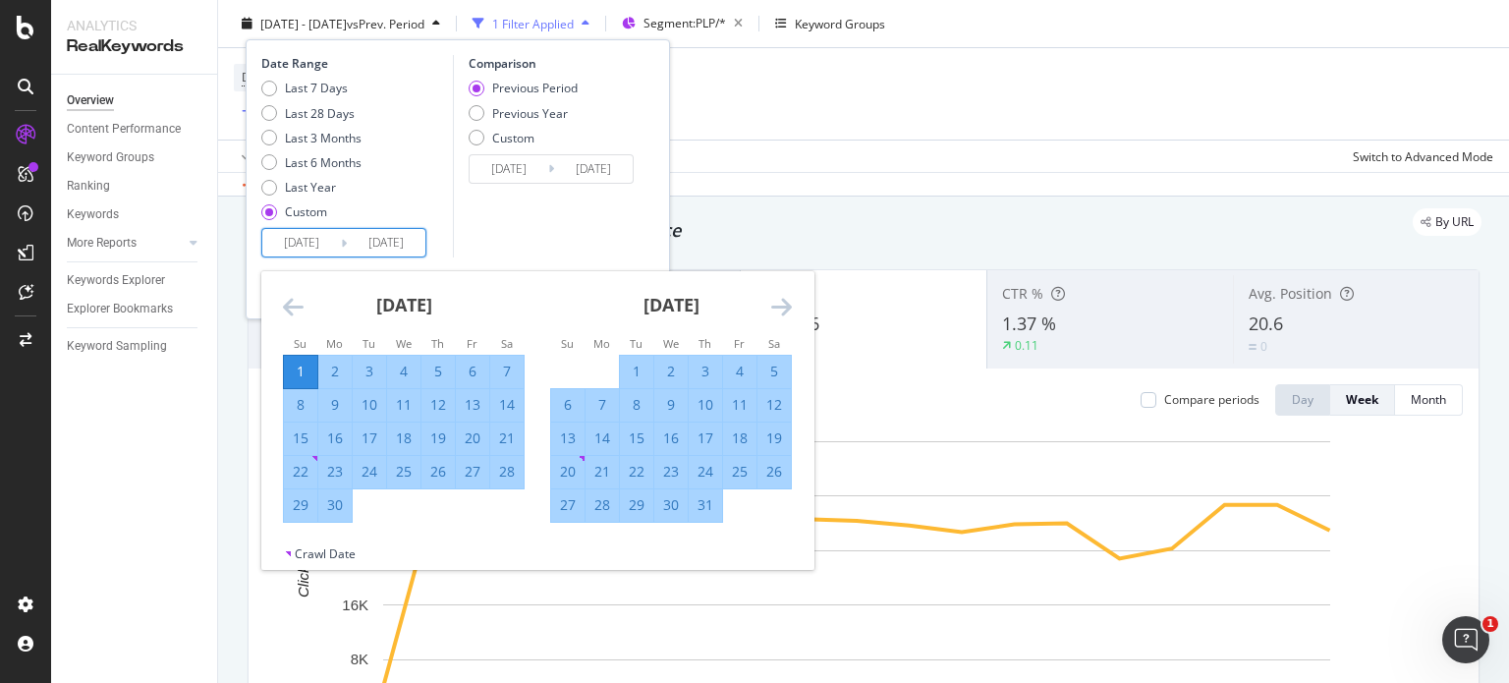
click at [792, 306] on div "[DATE] 1 2 3 4 5 6 7 8 9 10 11 12 13 14 15 16 17 18 19 20 21 22 23 24 25 26 27 …" at bounding box center [670, 397] width 267 height 252
click at [790, 307] on icon "Move forward to switch to the next month." at bounding box center [781, 307] width 21 height 24
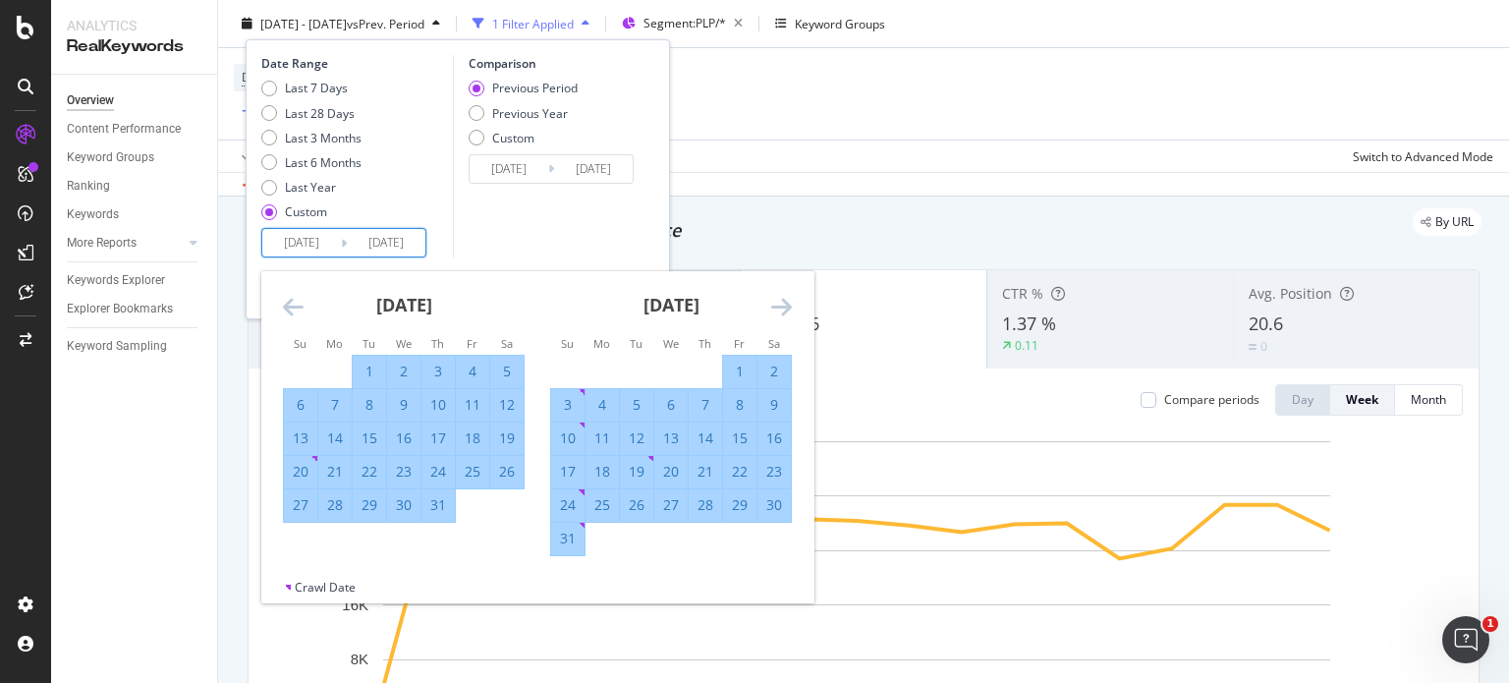
click at [790, 307] on icon "Move forward to switch to the next month." at bounding box center [781, 307] width 21 height 24
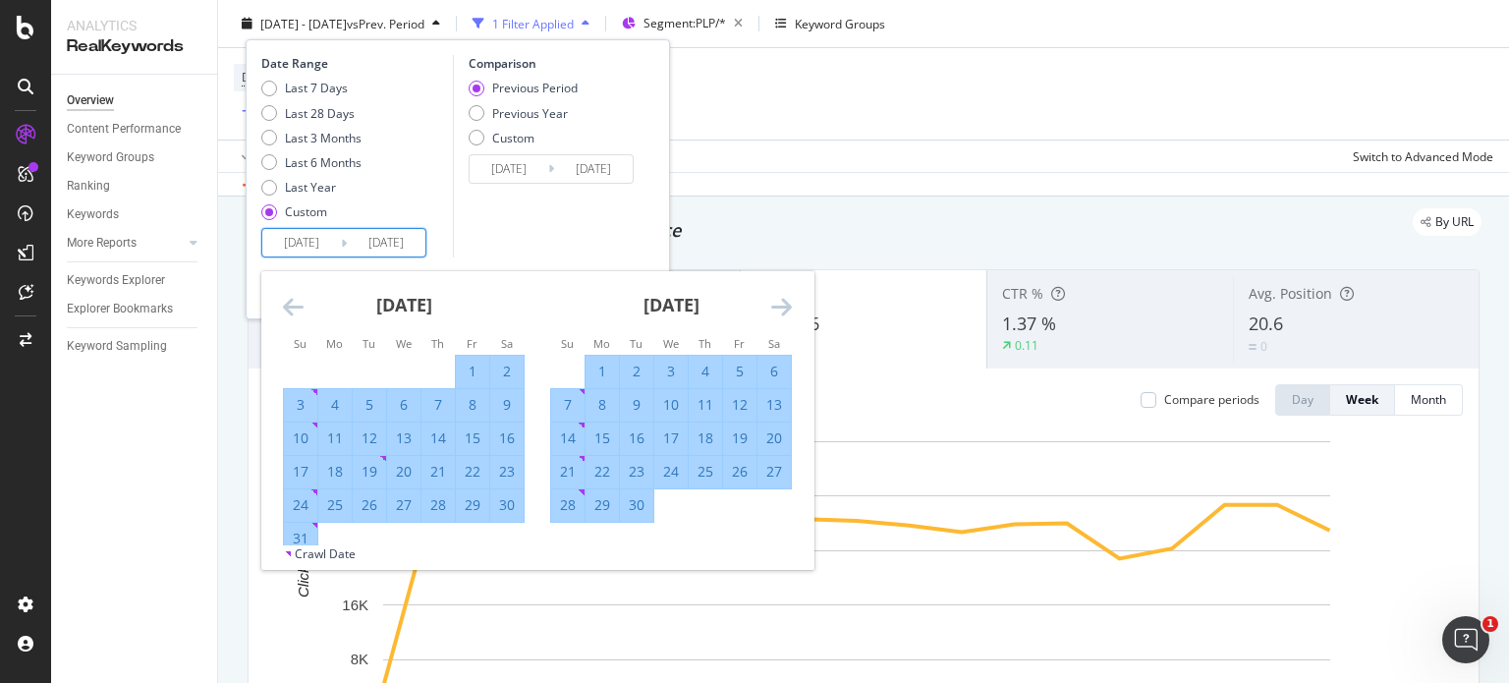
click at [473, 362] on div "1" at bounding box center [472, 372] width 33 height 20
click at [786, 315] on icon "Move forward to switch to the next month." at bounding box center [781, 307] width 21 height 24
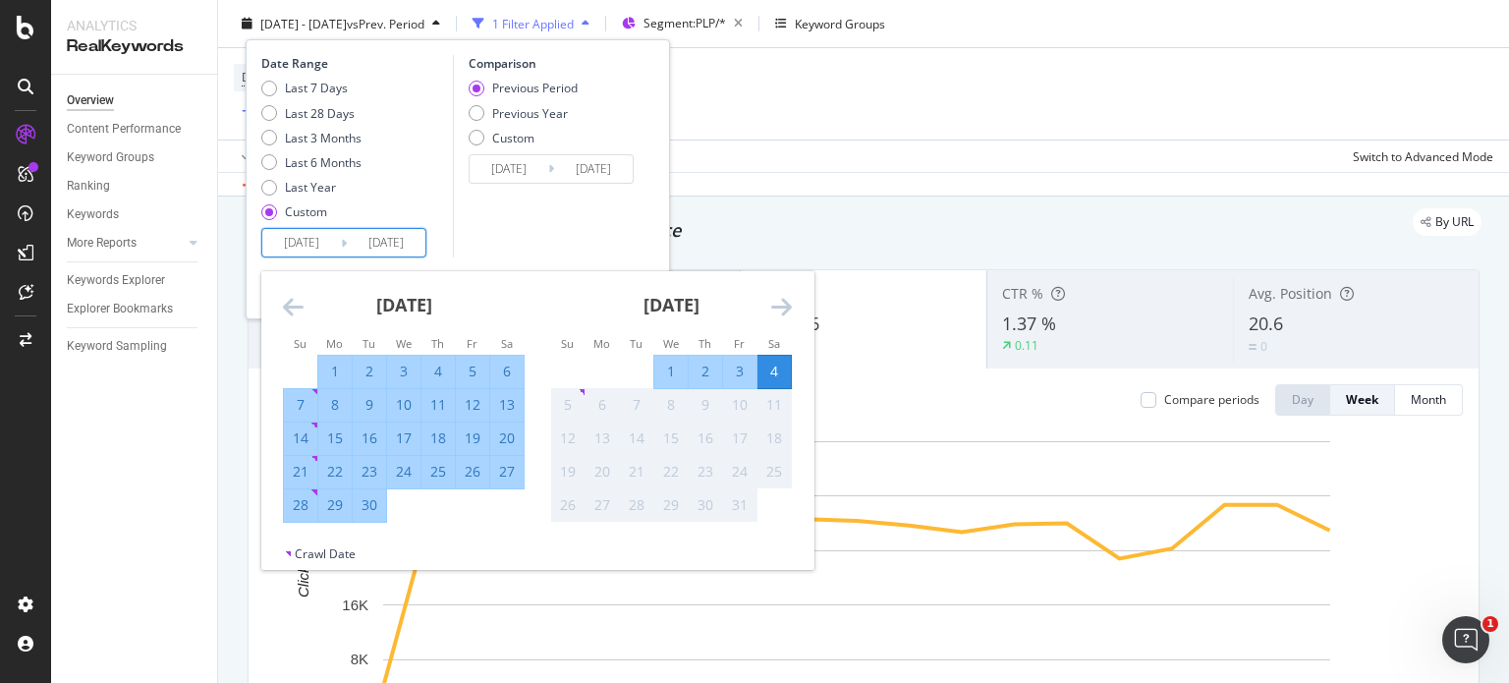
type input "[DATE]"
click at [770, 371] on div "4" at bounding box center [774, 372] width 33 height 20
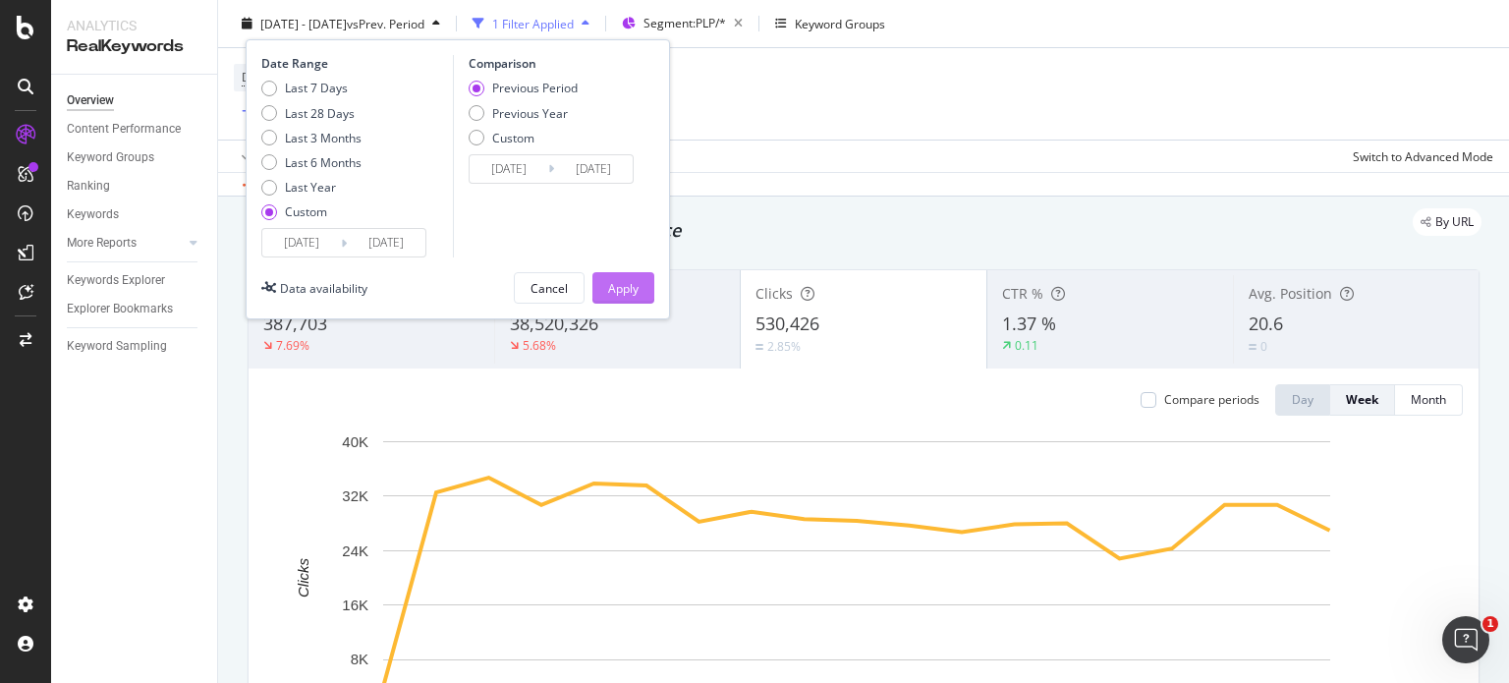
click at [632, 296] on div "Apply" at bounding box center [623, 287] width 30 height 29
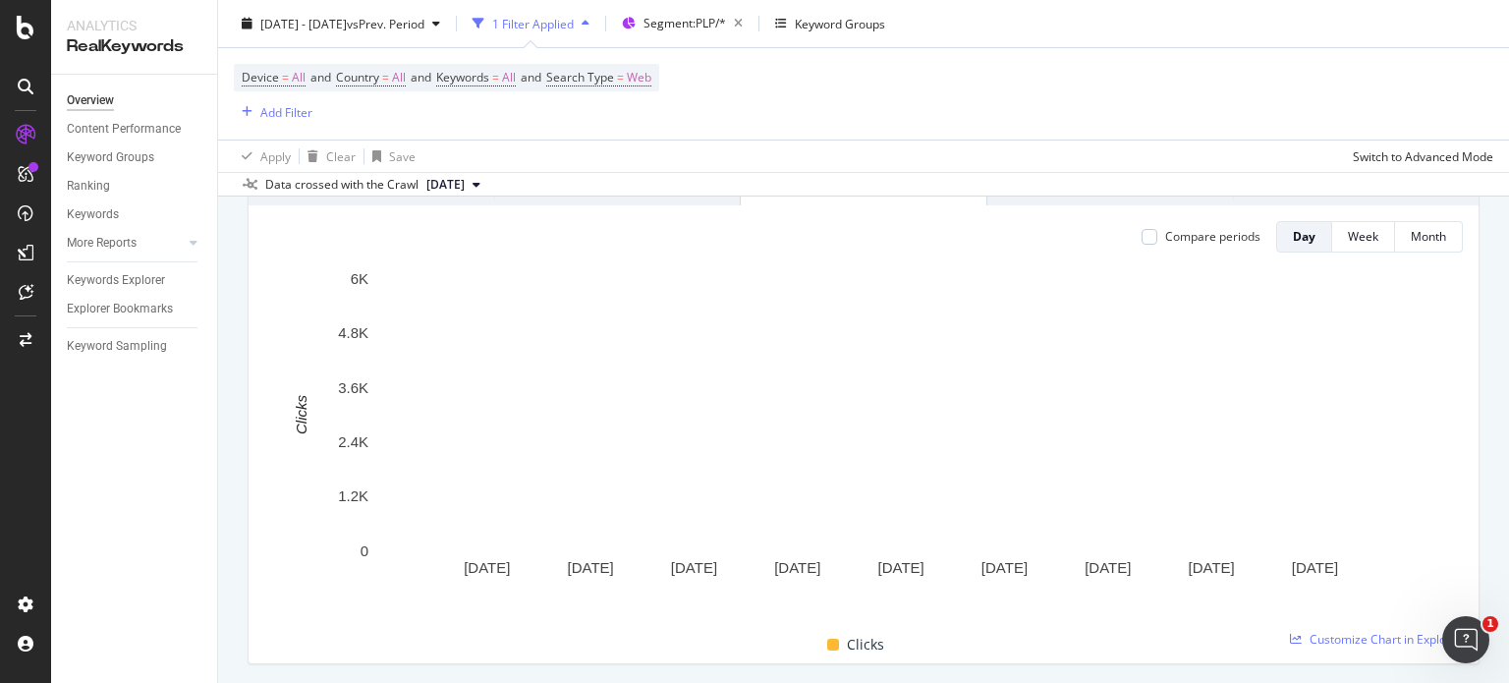
scroll to position [172, 0]
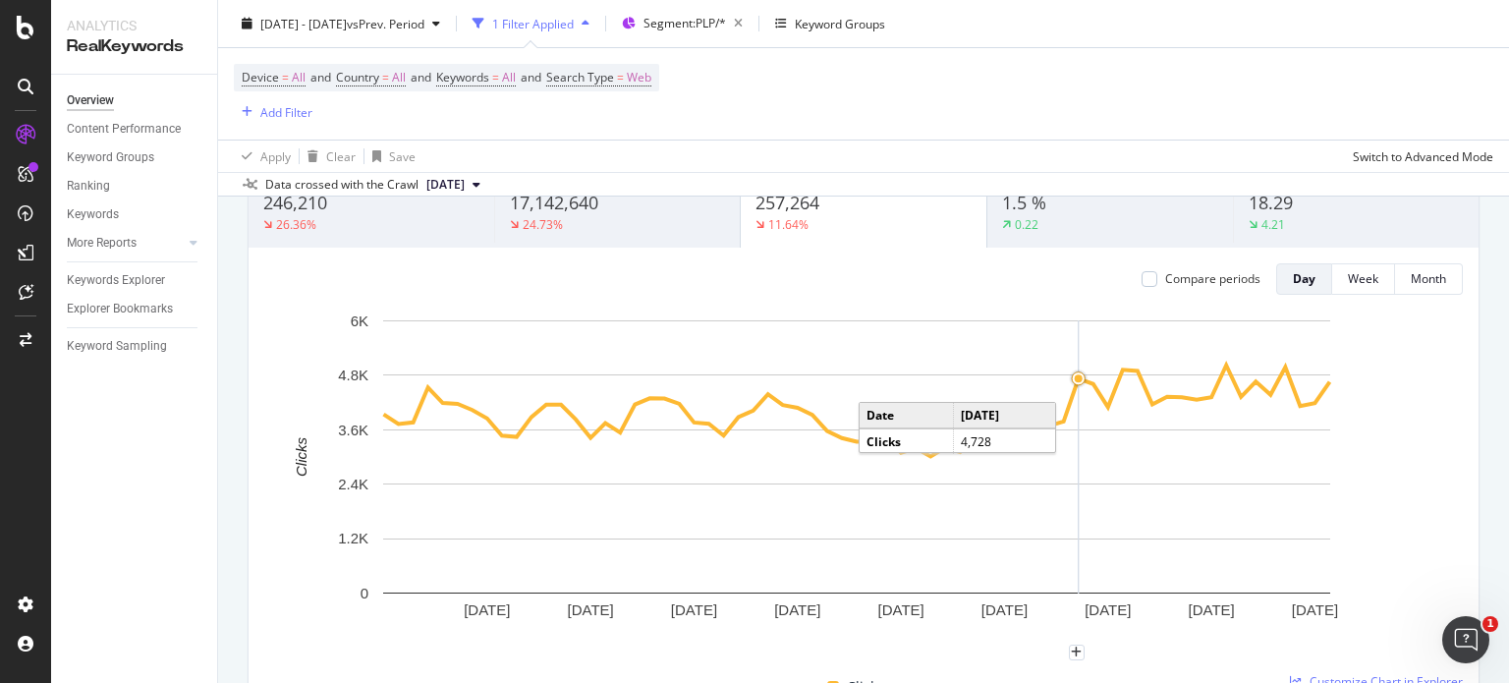
click at [1081, 376] on circle "A chart." at bounding box center [1079, 378] width 8 height 8
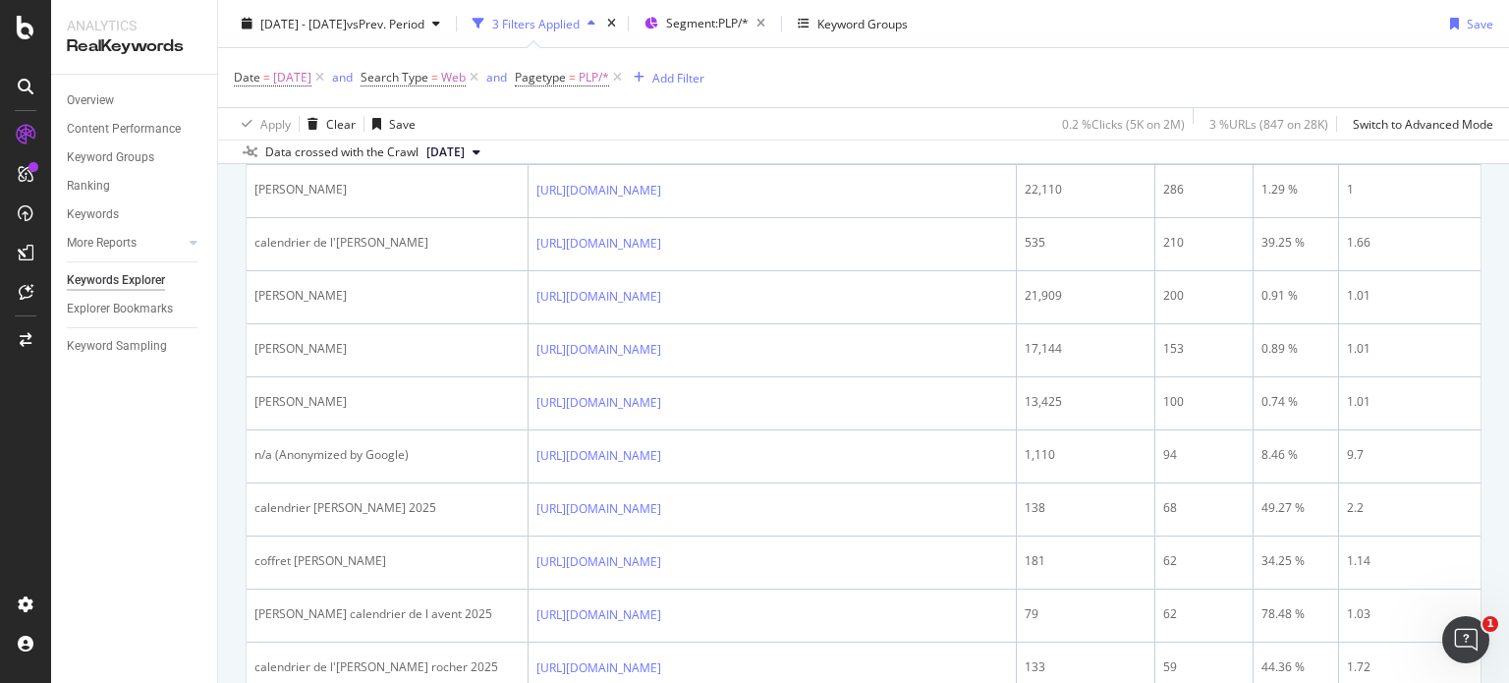
scroll to position [790, 0]
